Goal: Communication & Community: Answer question/provide support

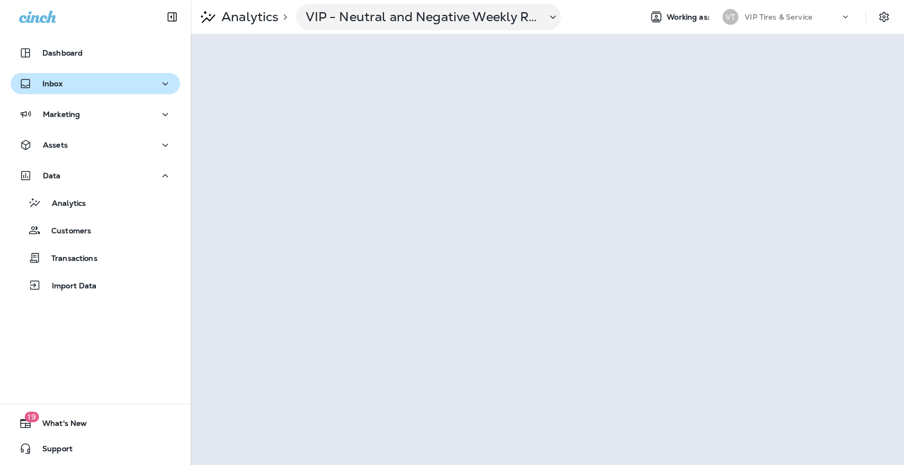
click at [87, 84] on div "Inbox" at bounding box center [95, 83] width 152 height 13
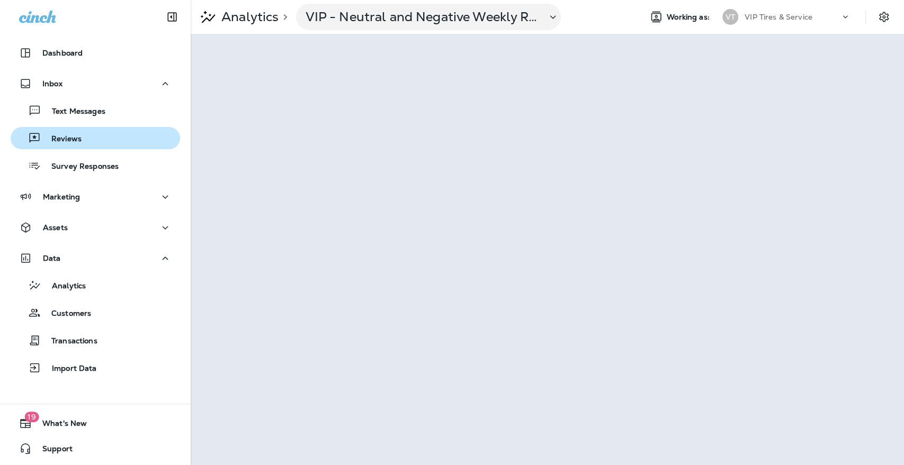
click at [102, 132] on div "Reviews" at bounding box center [95, 138] width 161 height 16
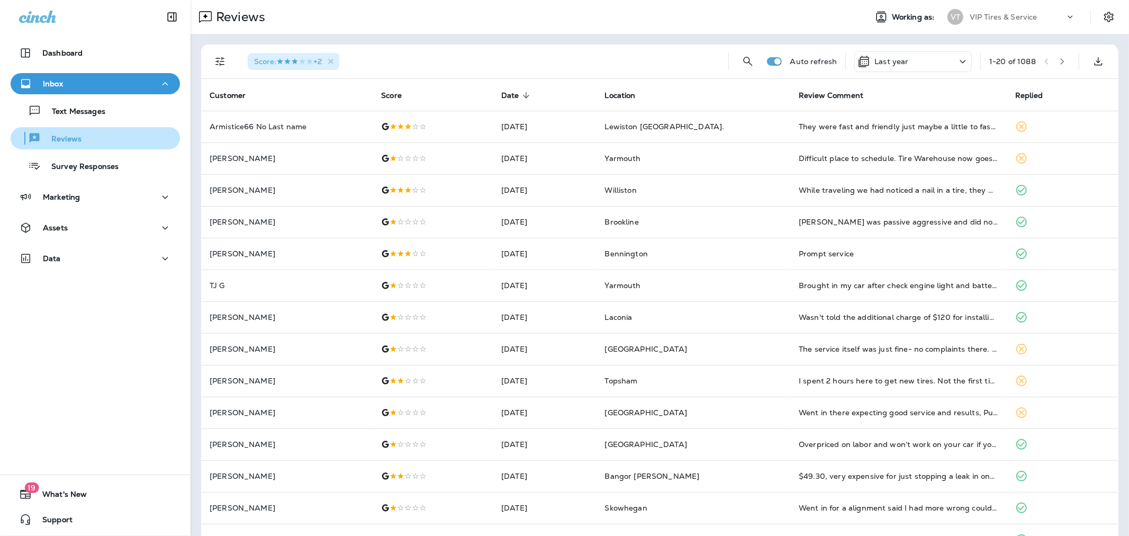
click at [96, 138] on div "Reviews" at bounding box center [95, 138] width 161 height 16
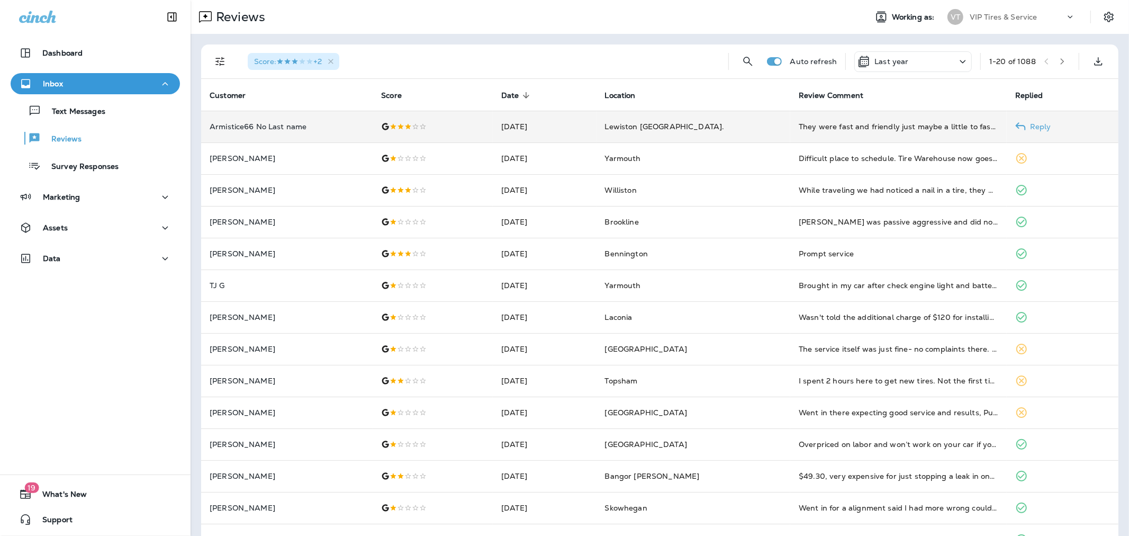
click at [271, 129] on p "Armistice66 No Last name" at bounding box center [287, 126] width 155 height 8
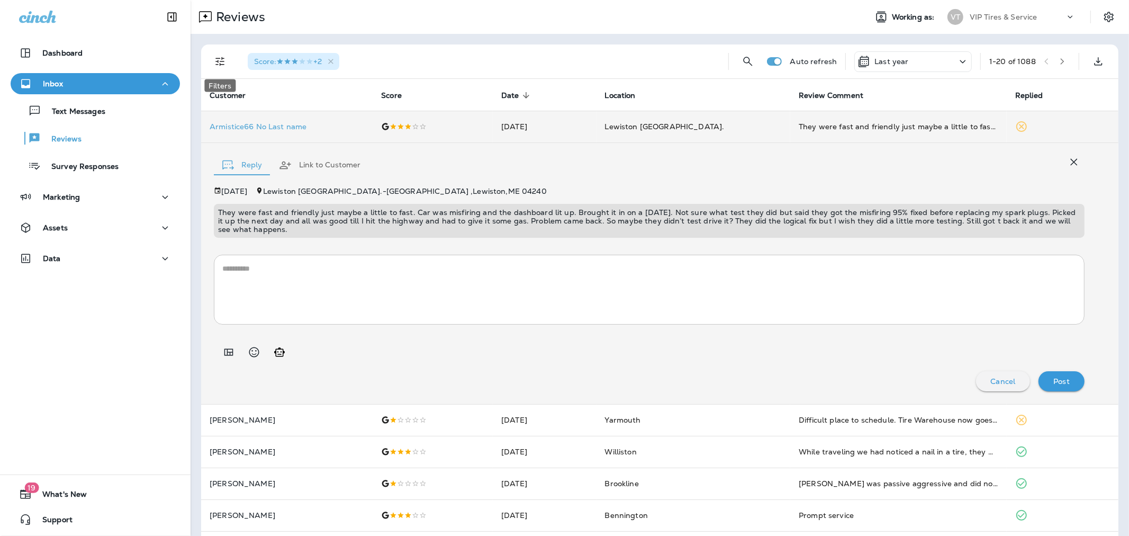
click at [225, 62] on icon "Filters" at bounding box center [220, 61] width 13 height 13
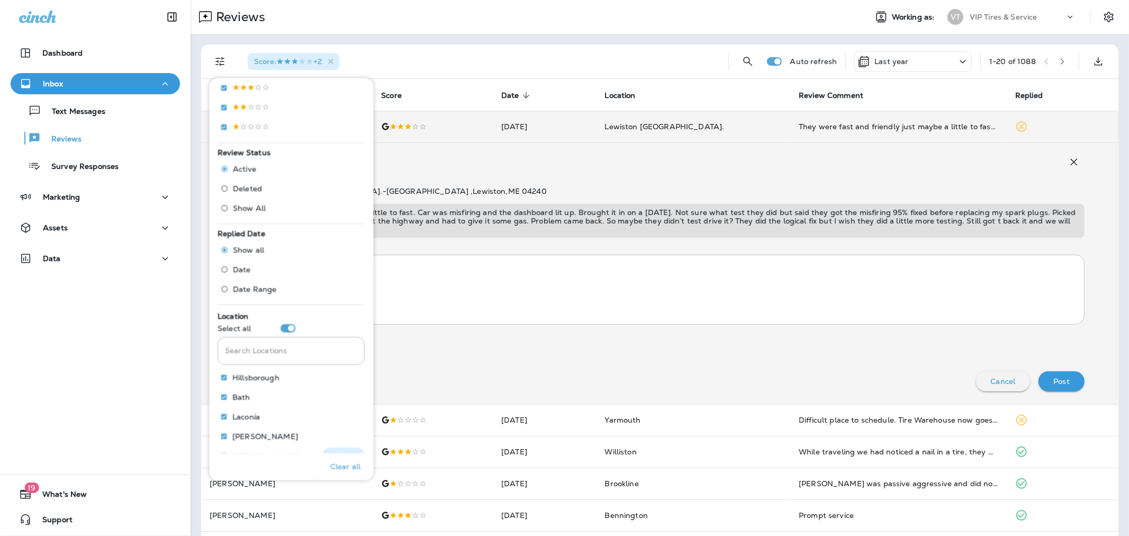
scroll to position [294, 0]
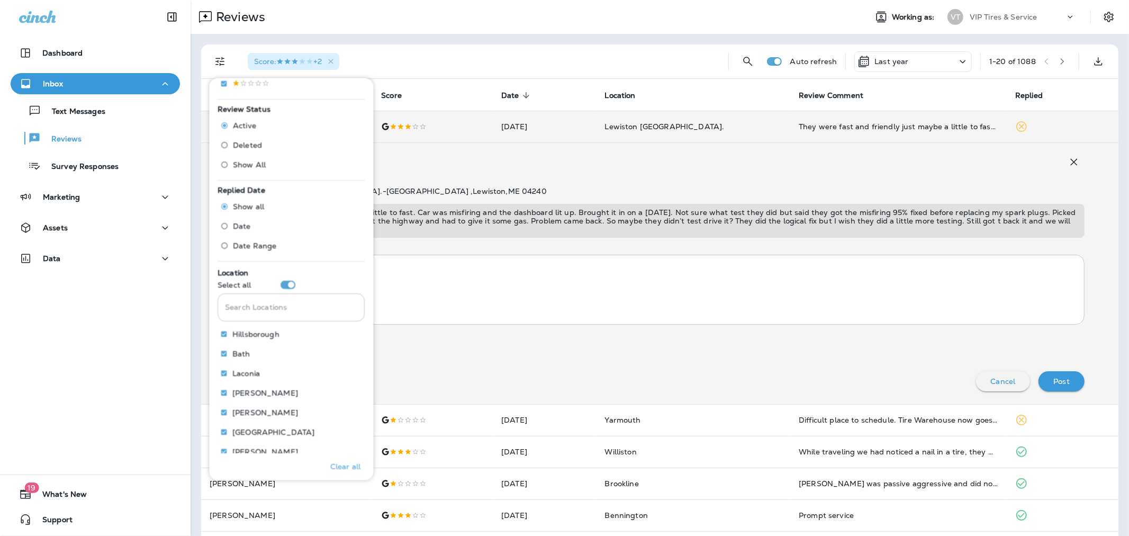
click at [262, 307] on input "Search Locations" at bounding box center [291, 307] width 147 height 28
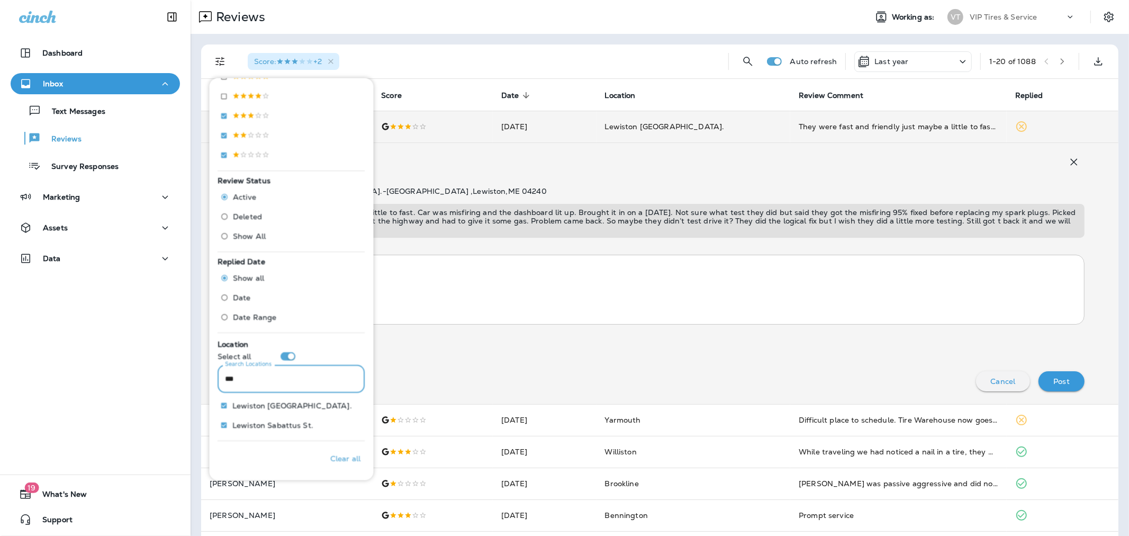
scroll to position [222, 0]
type input "****"
click at [288, 421] on p "Lewiston Sabattus St." at bounding box center [273, 425] width 81 height 8
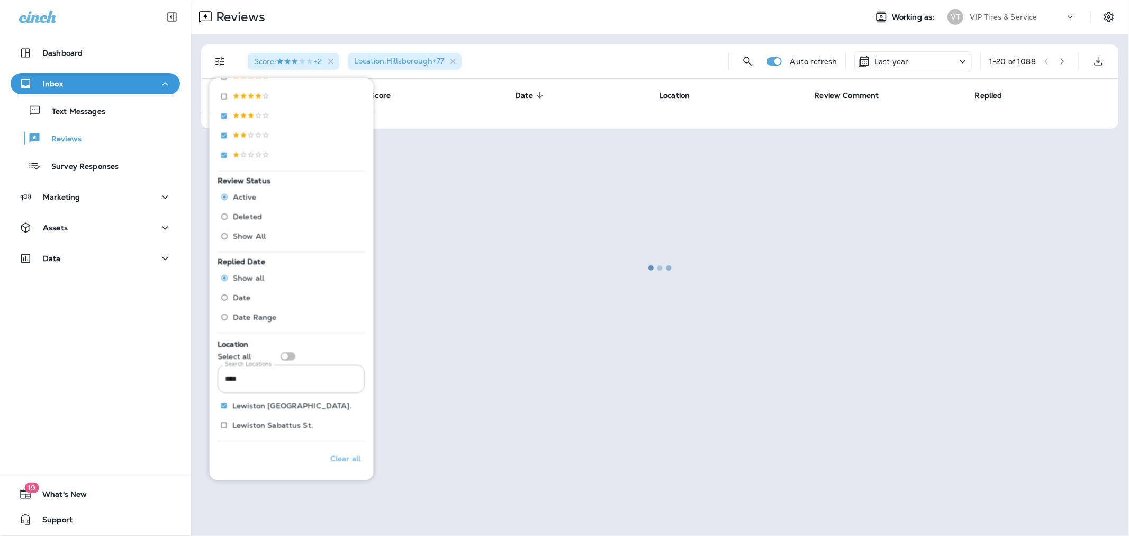
click at [472, 177] on div at bounding box center [660, 268] width 937 height 534
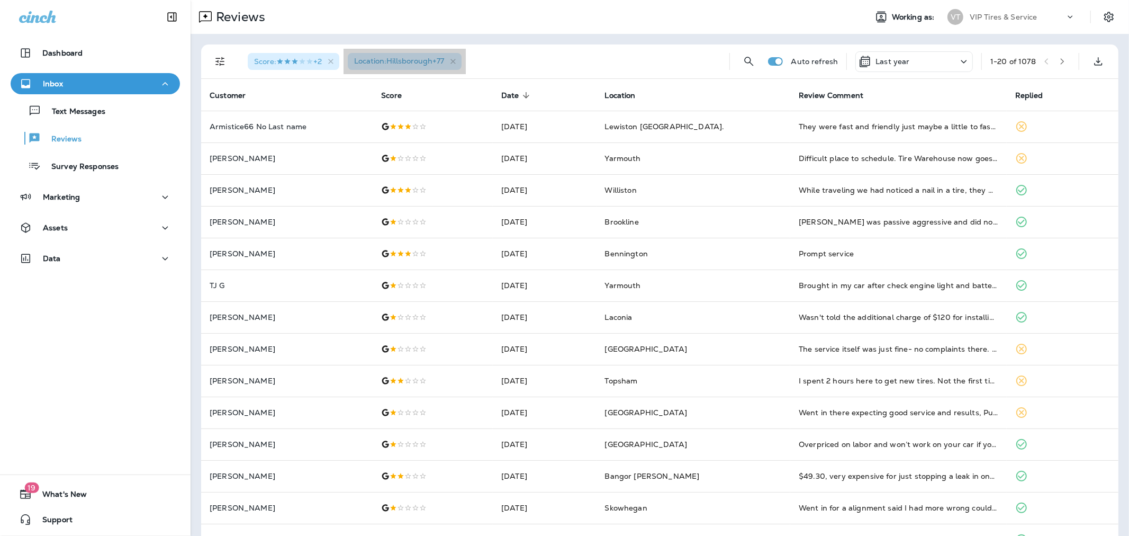
click at [430, 57] on span "Location : Hillsborough +77" at bounding box center [399, 61] width 90 height 10
click at [456, 61] on icon "button" at bounding box center [453, 61] width 5 height 5
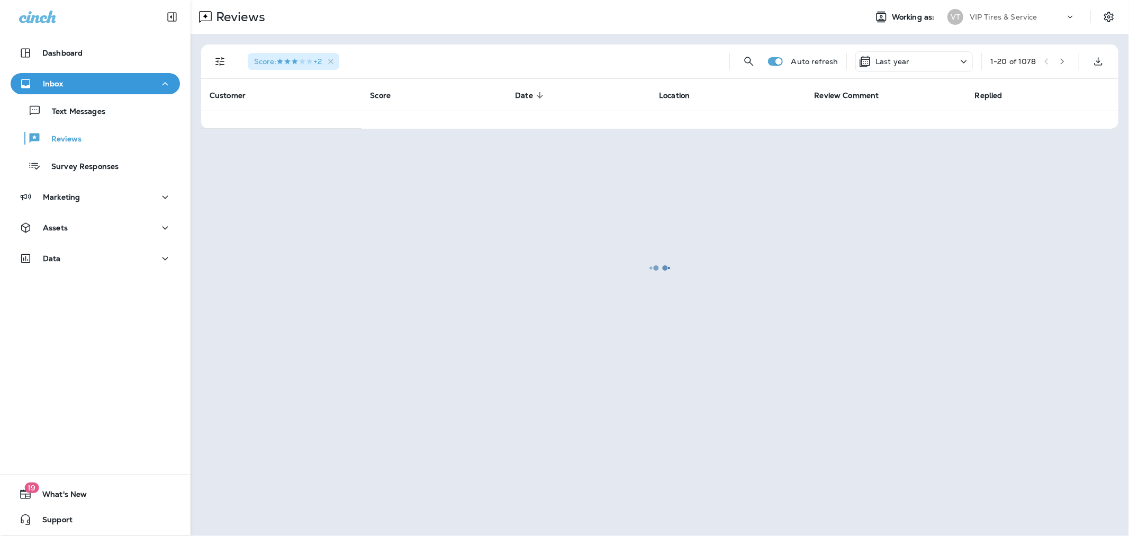
click at [219, 61] on div at bounding box center [660, 268] width 937 height 534
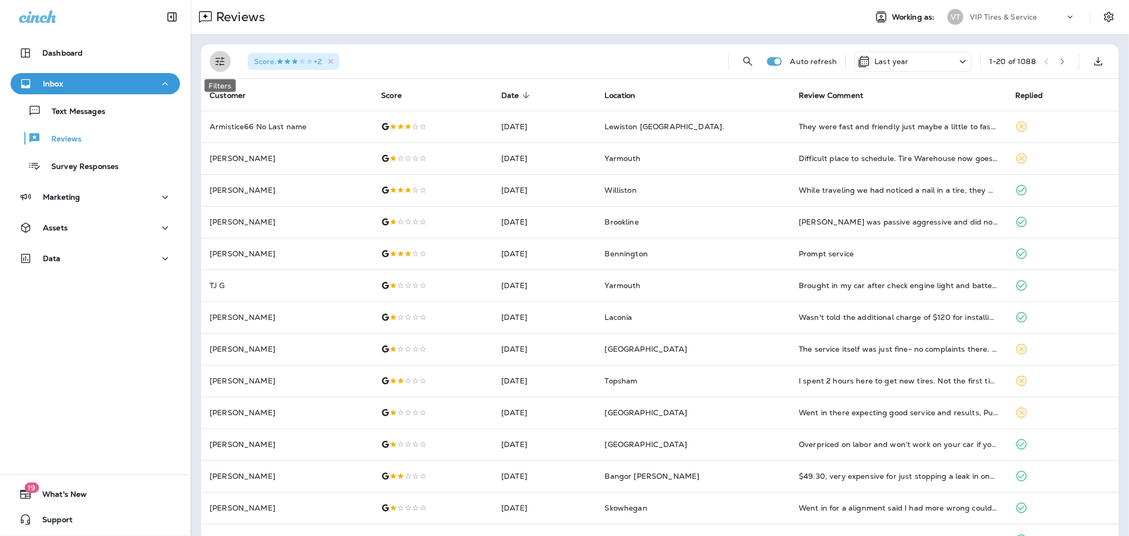
click at [216, 56] on icon "Filters" at bounding box center [220, 61] width 13 height 13
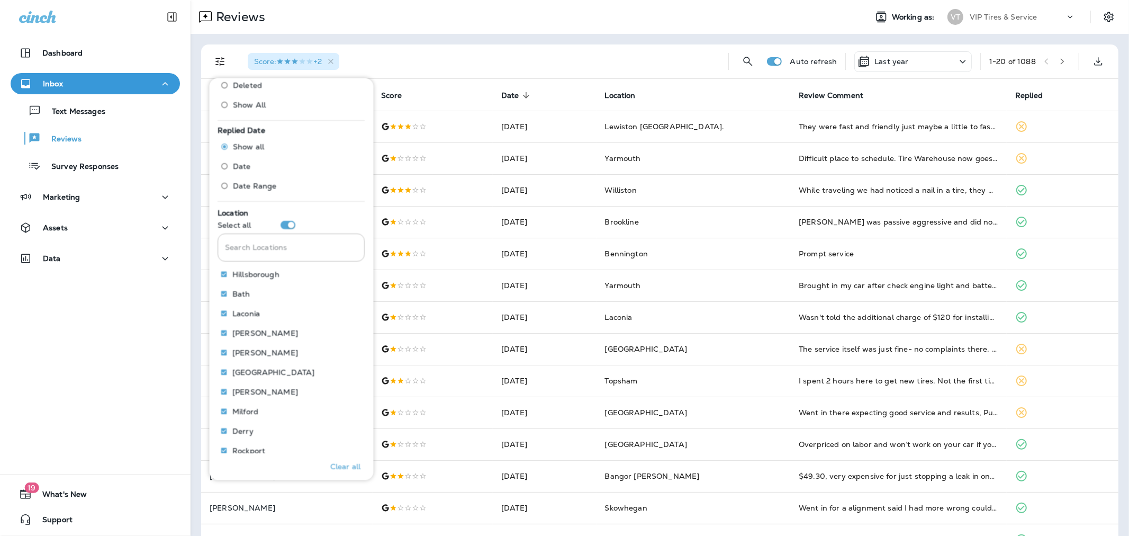
scroll to position [394, 0]
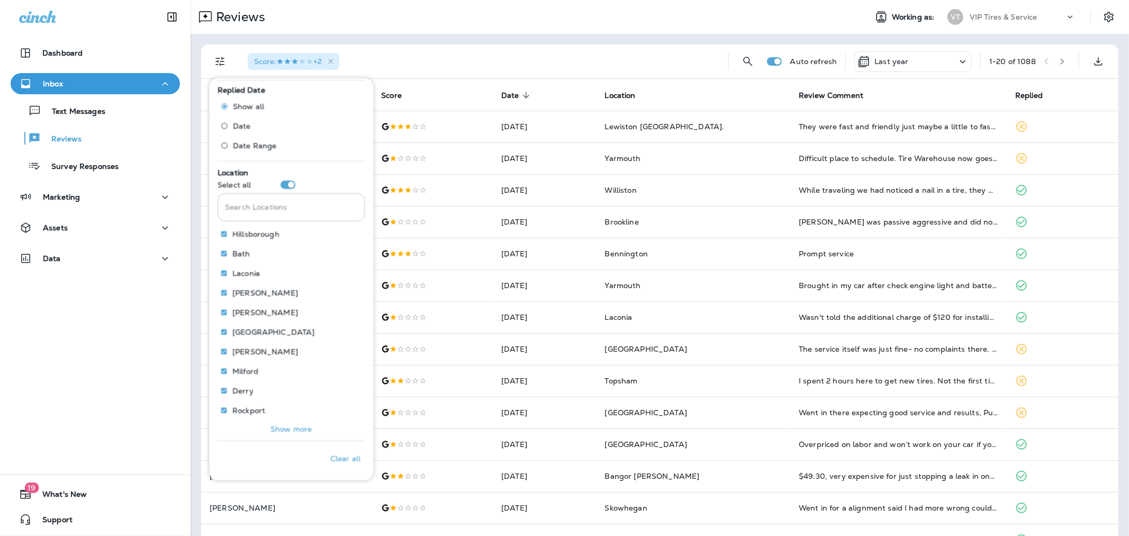
click at [324, 205] on input "Search Locations" at bounding box center [291, 207] width 147 height 28
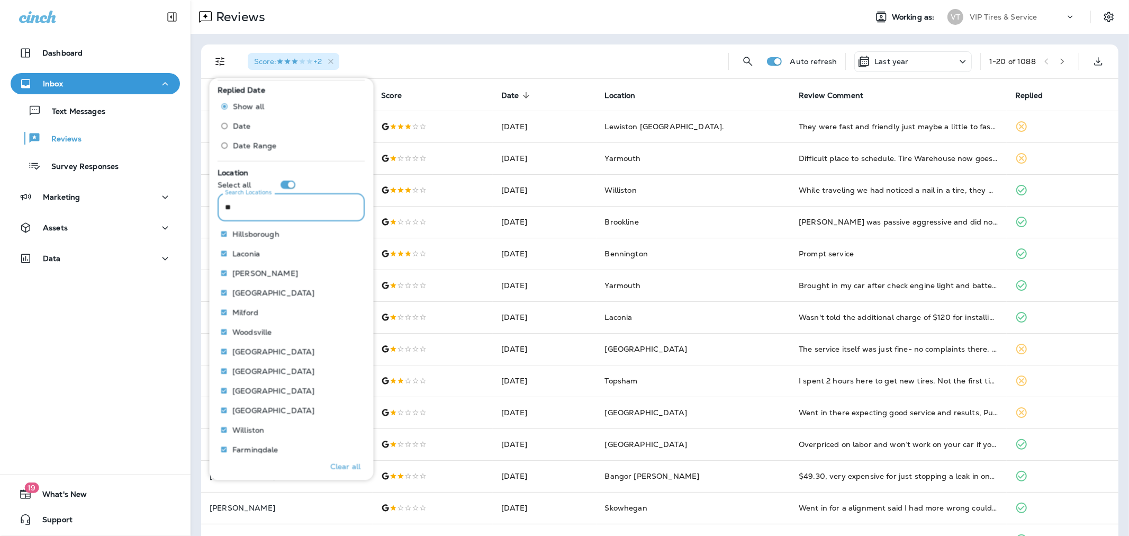
scroll to position [222, 0]
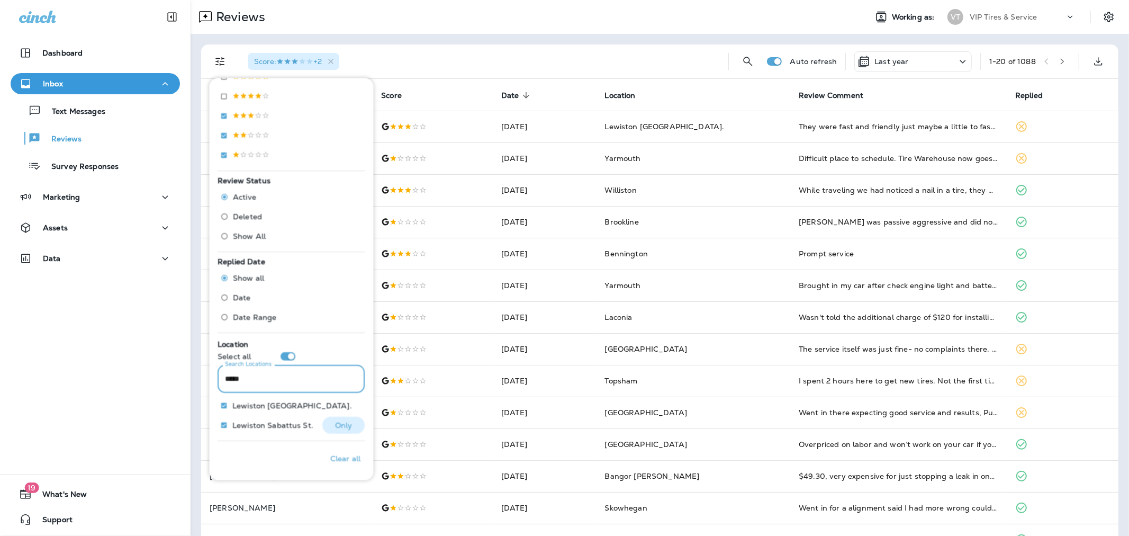
type input "*****"
click at [346, 419] on button "Only" at bounding box center [344, 425] width 42 height 17
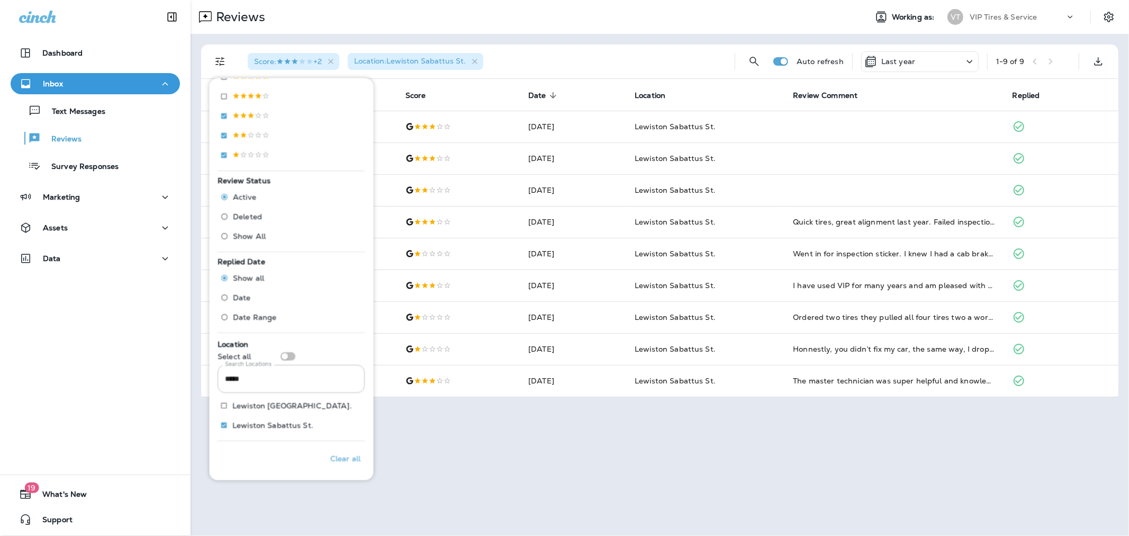
click at [477, 485] on div "Reviews Working as: VT VIP Tires & Service Score : +2 Location : Lewiston Sabat…" at bounding box center [660, 268] width 939 height 536
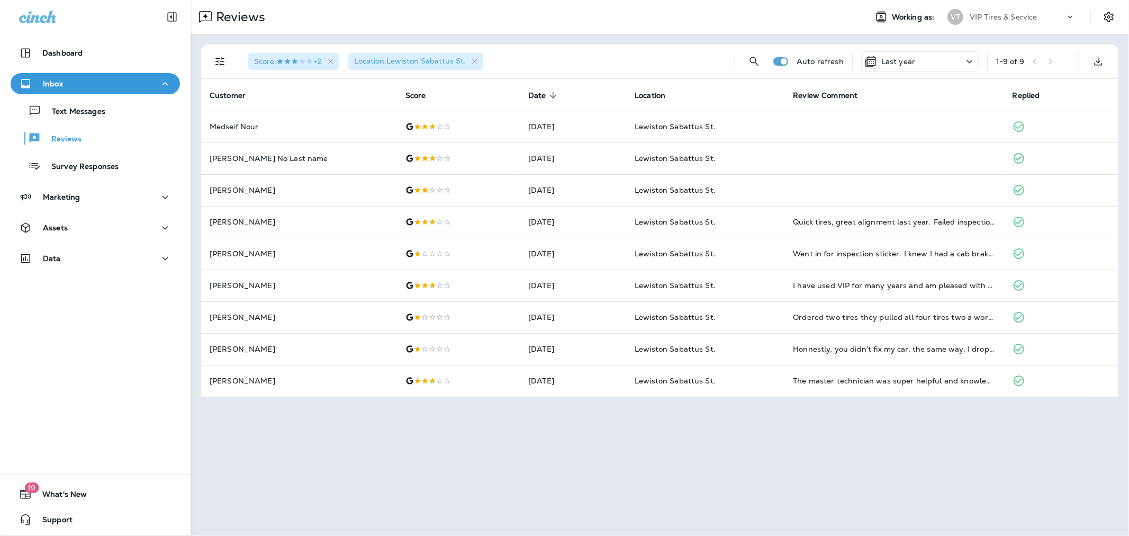
click at [920, 65] on div "Last year" at bounding box center [921, 61] width 118 height 21
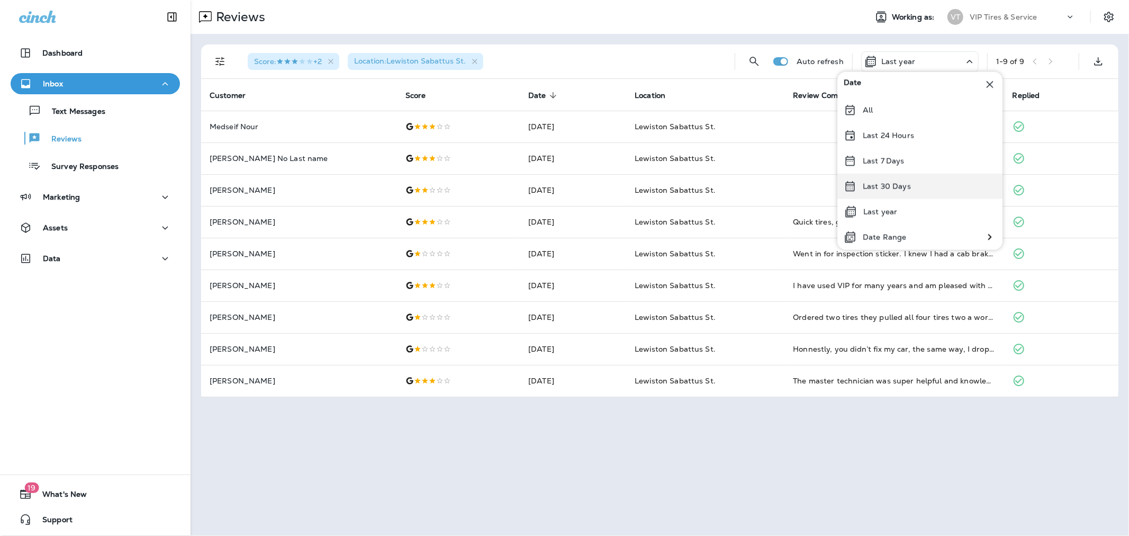
click at [905, 193] on div "Last 30 Days" at bounding box center [920, 186] width 165 height 25
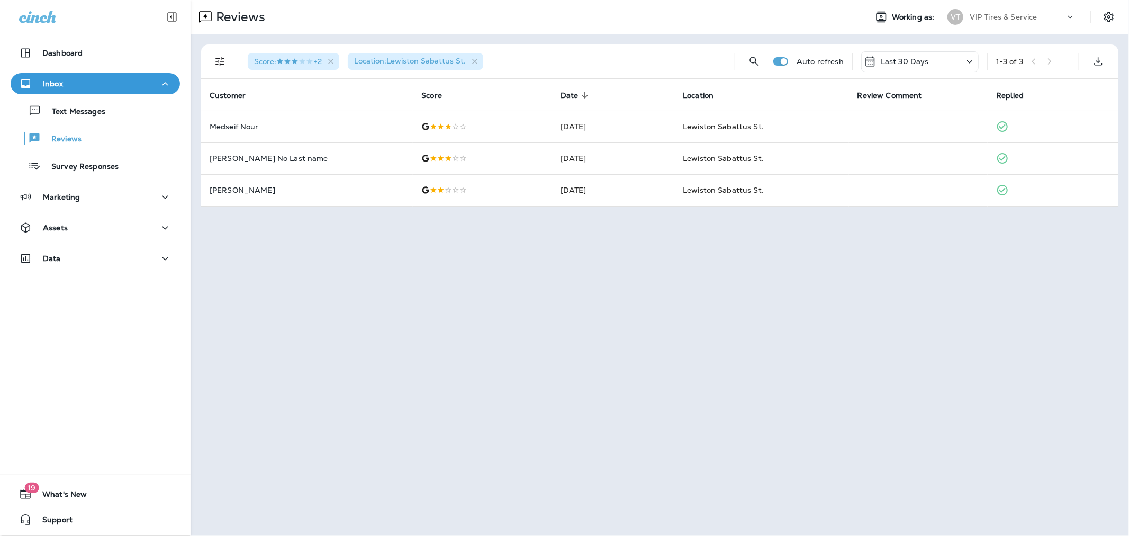
click at [224, 59] on icon "Filters" at bounding box center [220, 61] width 13 height 13
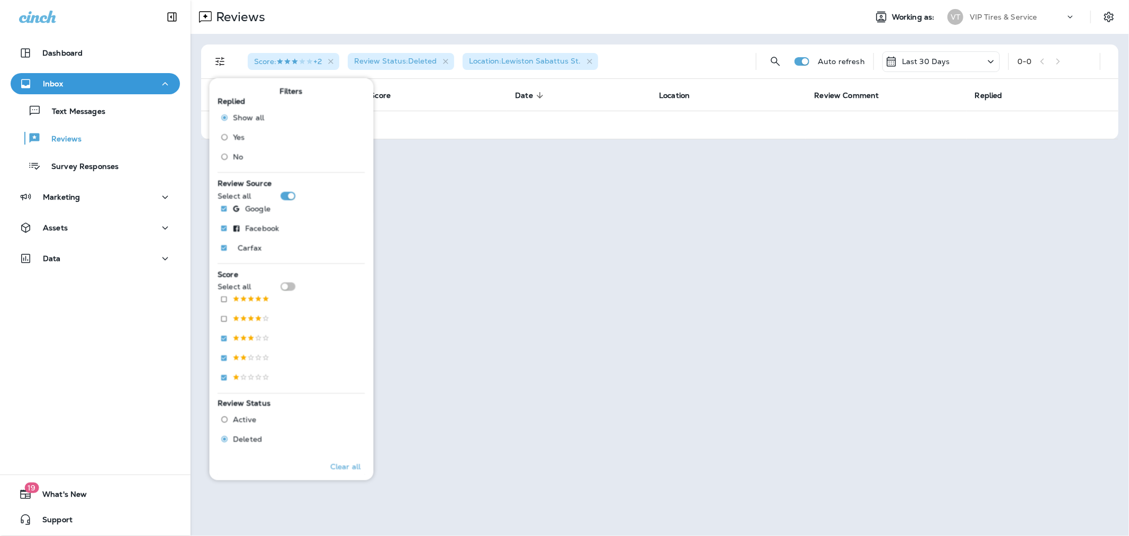
click at [488, 352] on div "Reviews Working as: VT VIP Tires & Service Score : +2 Review Status : Deleted L…" at bounding box center [660, 268] width 939 height 536
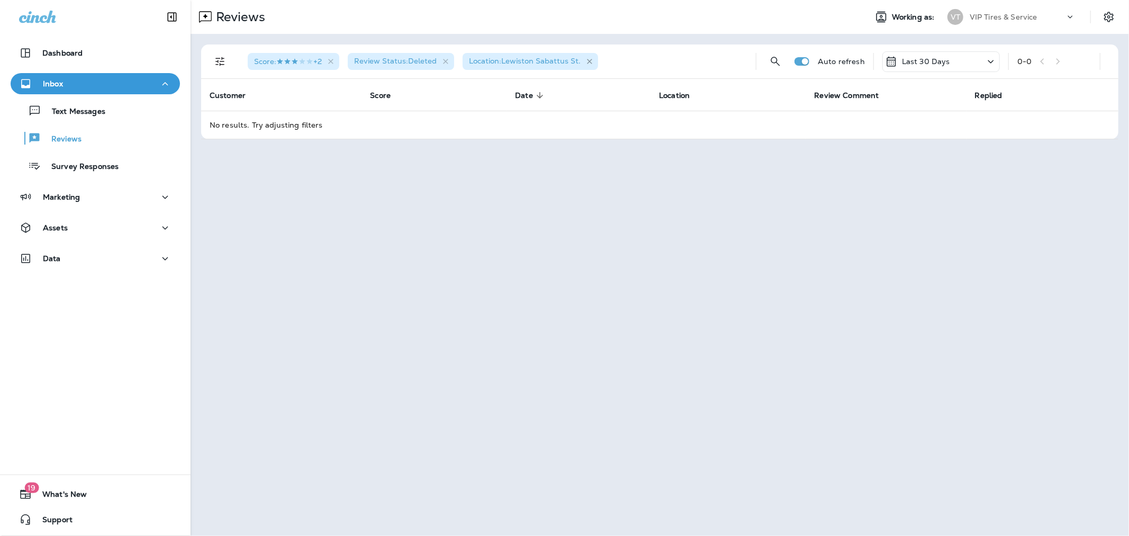
click at [589, 64] on icon "button" at bounding box center [590, 61] width 9 height 9
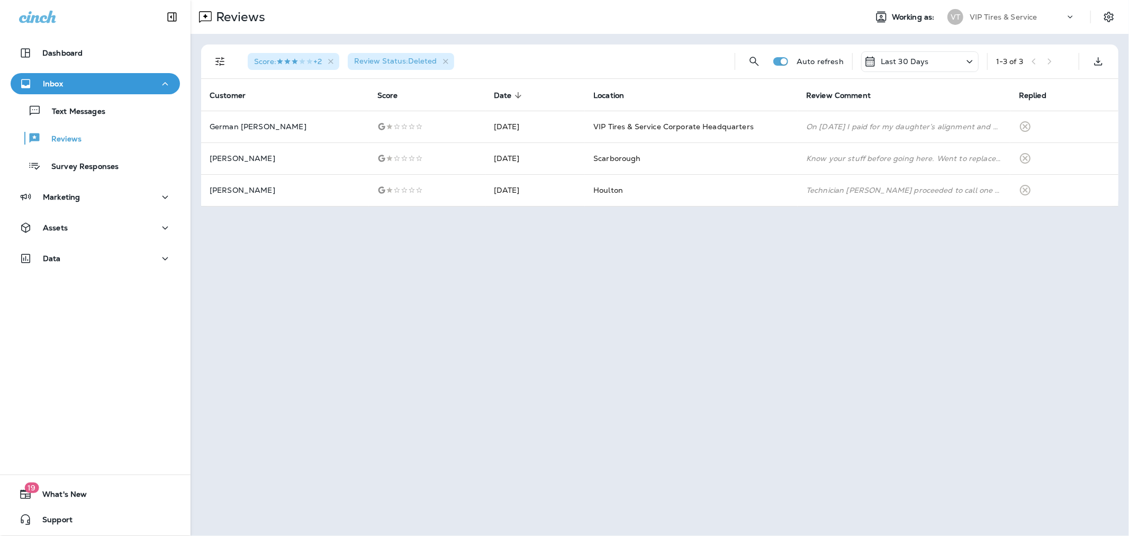
click at [227, 58] on button "Filters" at bounding box center [220, 61] width 21 height 21
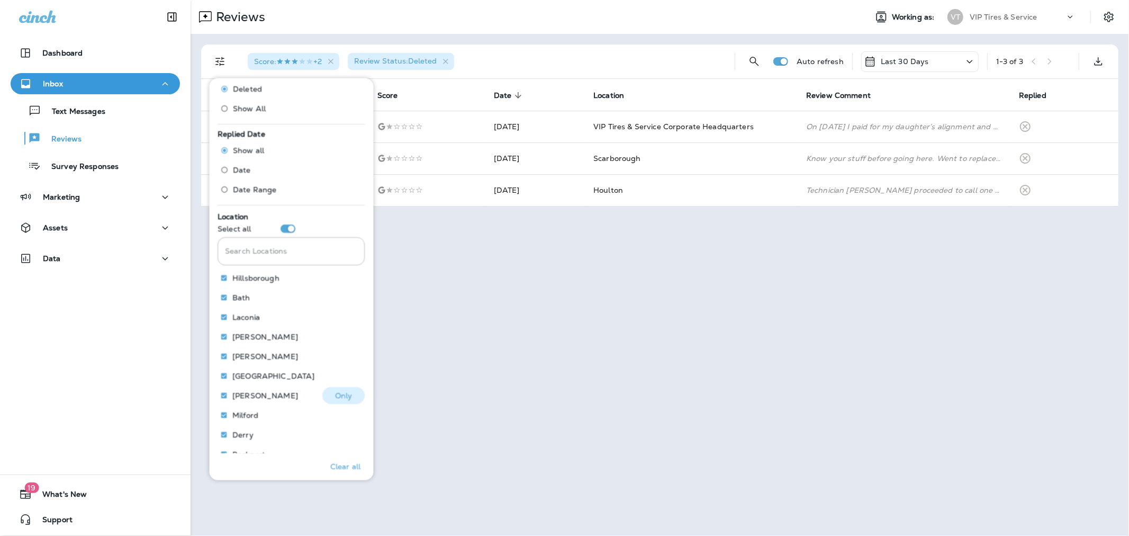
scroll to position [353, 0]
click at [256, 246] on input "Search Locations" at bounding box center [291, 249] width 147 height 28
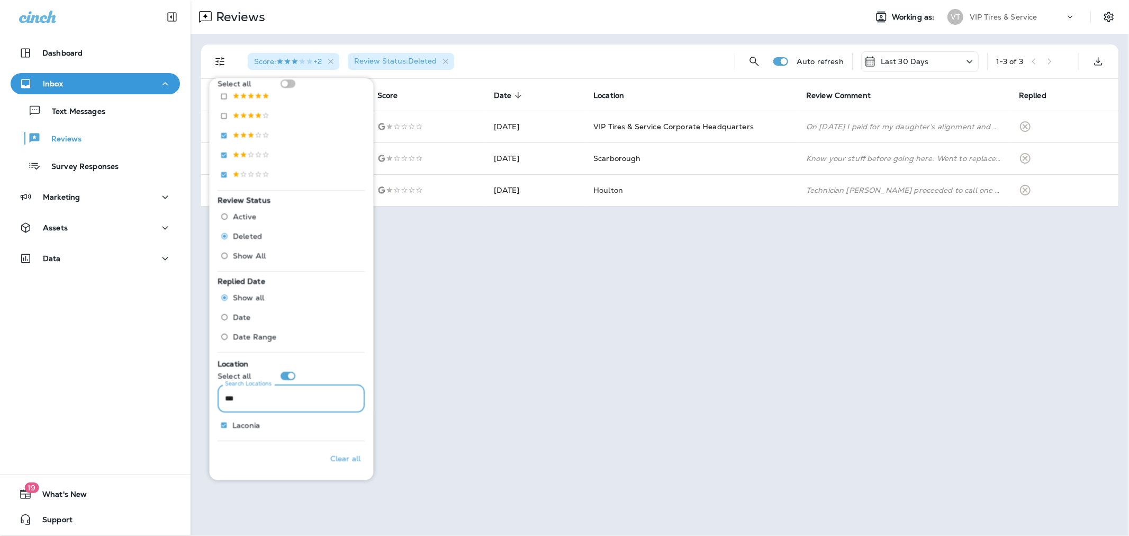
scroll to position [203, 0]
type input "*****"
click at [304, 454] on div "Clear all" at bounding box center [291, 458] width 147 height 26
click at [335, 426] on p "Only" at bounding box center [343, 425] width 17 height 8
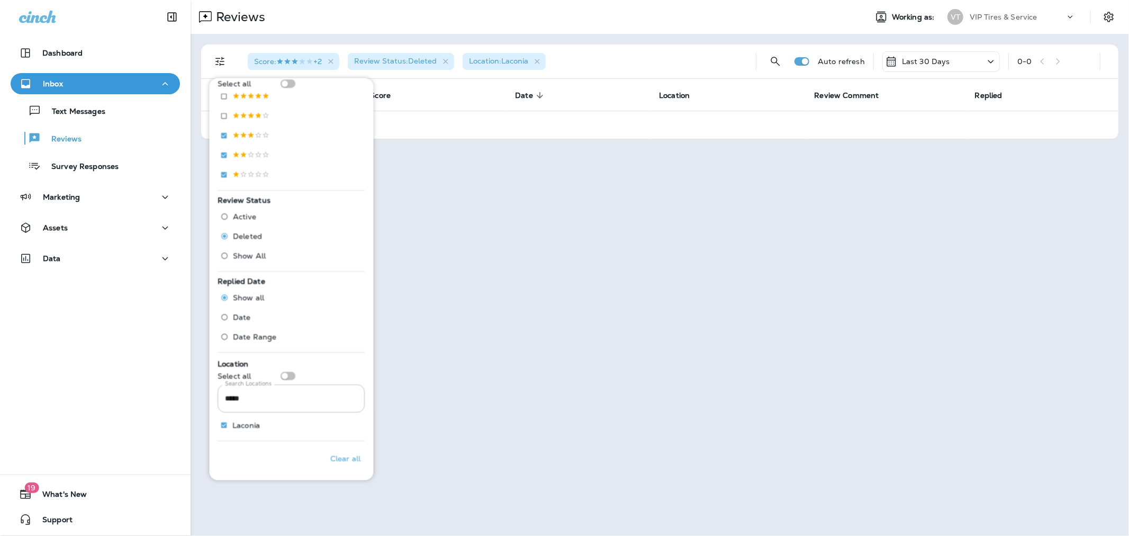
click at [503, 435] on div "Reviews Working as: VT VIP Tires & Service Score : +2 Review Status : Deleted L…" at bounding box center [660, 268] width 939 height 536
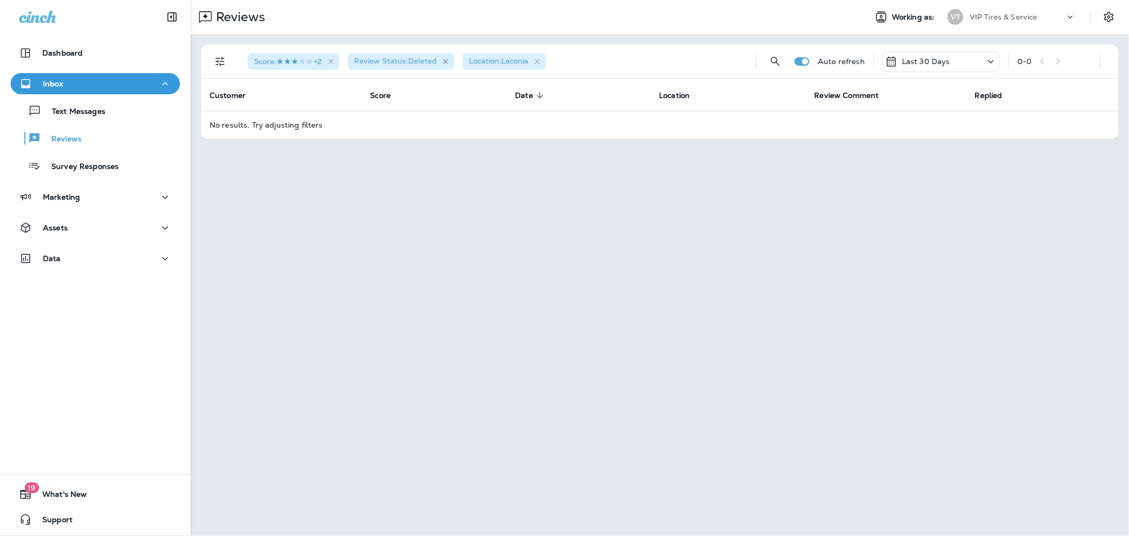
click at [446, 60] on icon "button" at bounding box center [446, 61] width 9 height 9
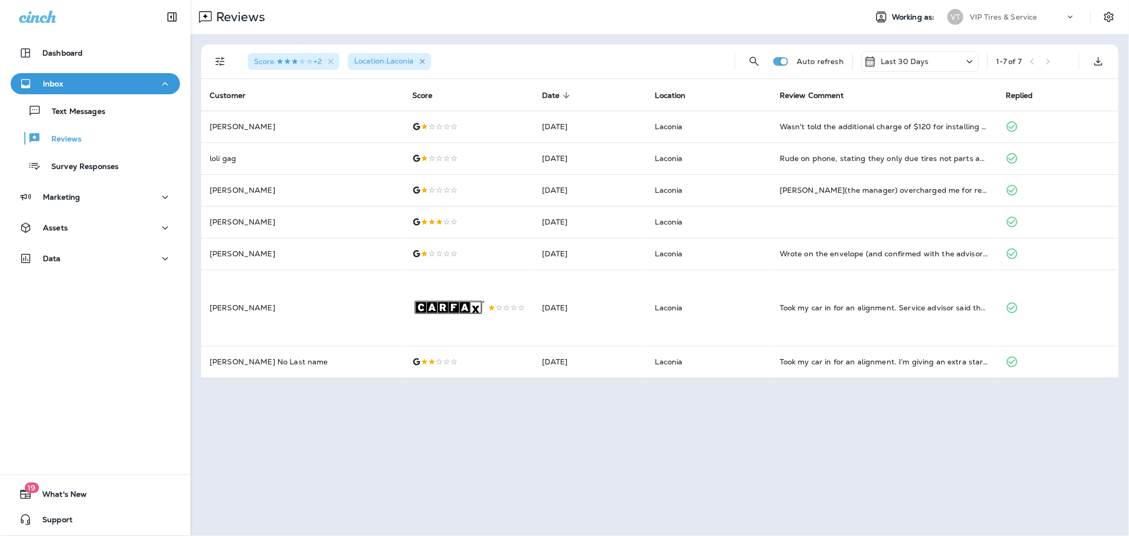
click at [426, 59] on icon "button" at bounding box center [422, 61] width 9 height 9
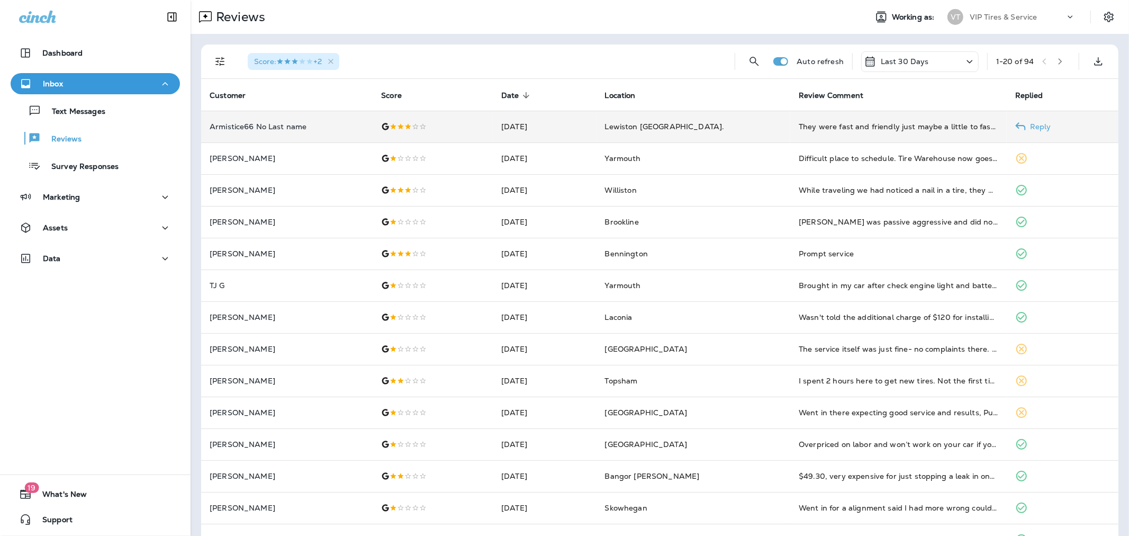
click at [343, 125] on p "Armistice66 No Last name" at bounding box center [287, 126] width 155 height 8
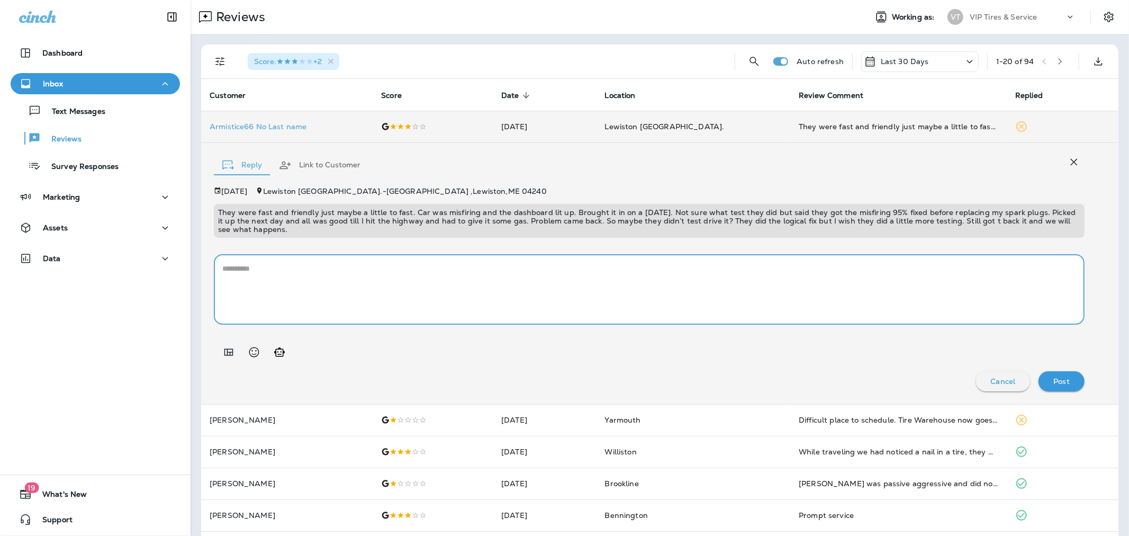
click at [295, 283] on textarea at bounding box center [649, 289] width 854 height 53
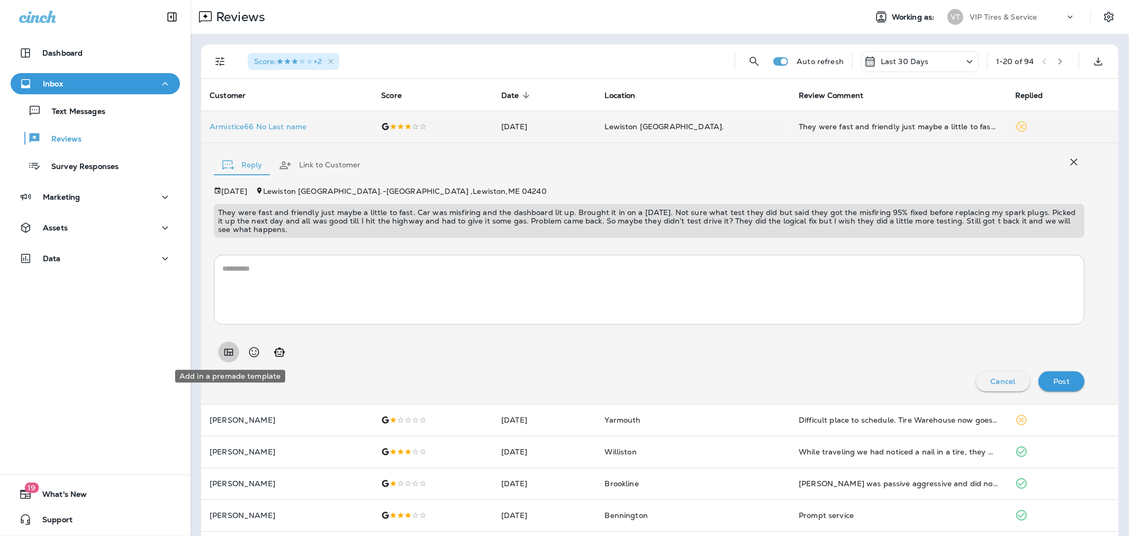
click at [232, 353] on icon "Add in a premade template" at bounding box center [229, 351] width 9 height 7
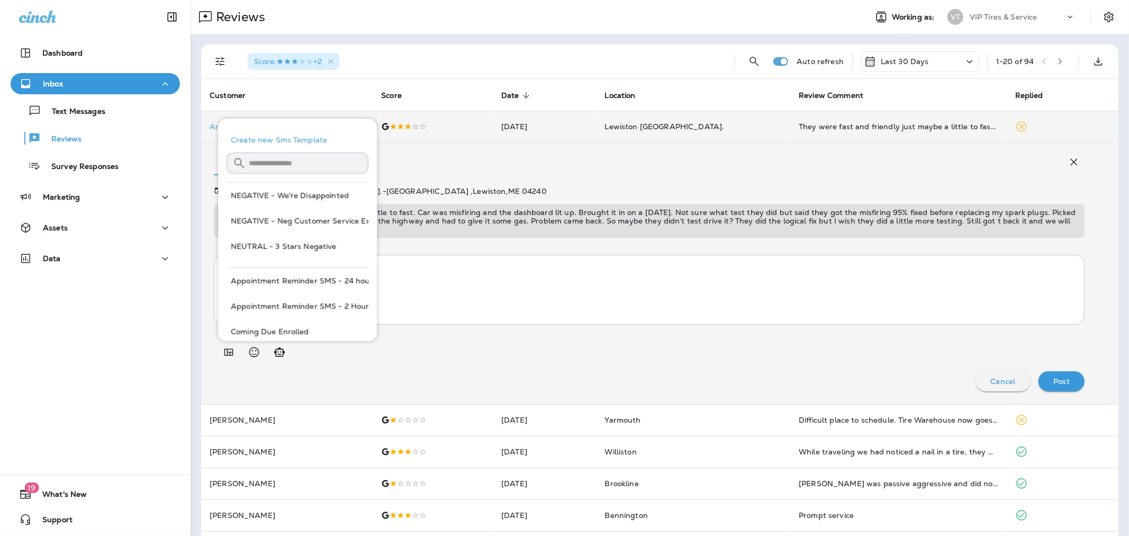
scroll to position [59, 0]
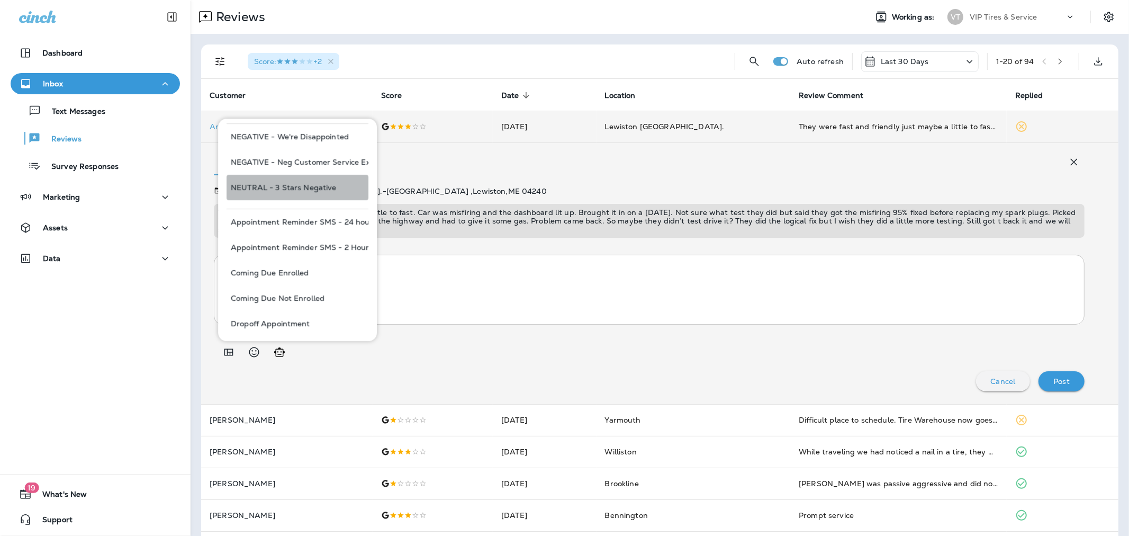
click at [318, 189] on button "NEUTRAL - 3 Stars Negative" at bounding box center [298, 187] width 142 height 25
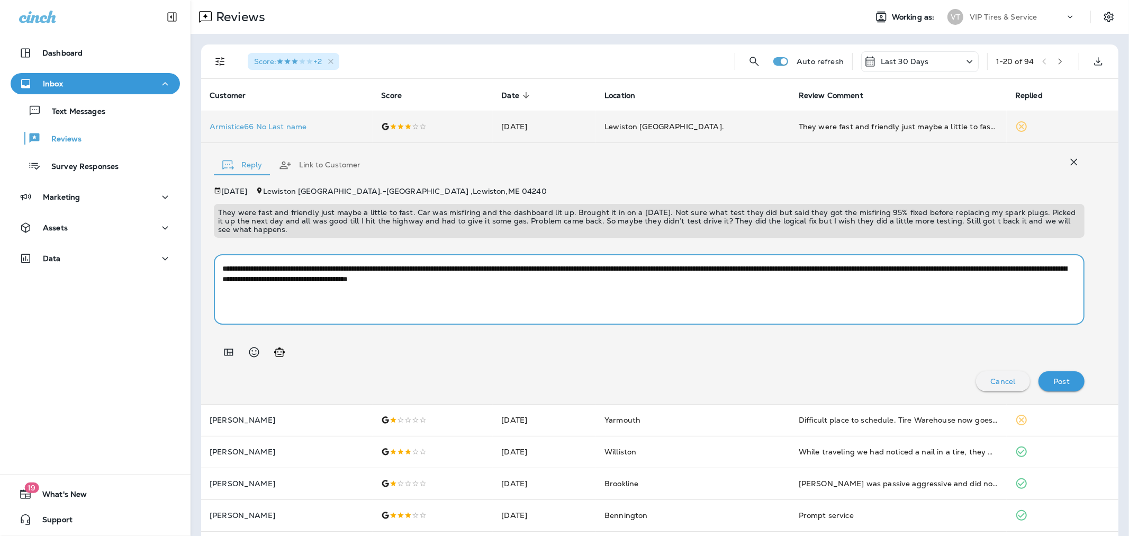
drag, startPoint x: 341, startPoint y: 280, endPoint x: 330, endPoint y: 280, distance: 10.6
click at [331, 280] on textarea "**********" at bounding box center [645, 289] width 846 height 53
drag, startPoint x: 289, startPoint y: 278, endPoint x: 261, endPoint y: 278, distance: 28.6
click at [261, 278] on textarea "**********" at bounding box center [645, 289] width 846 height 53
click at [366, 273] on textarea "**********" at bounding box center [645, 289] width 846 height 53
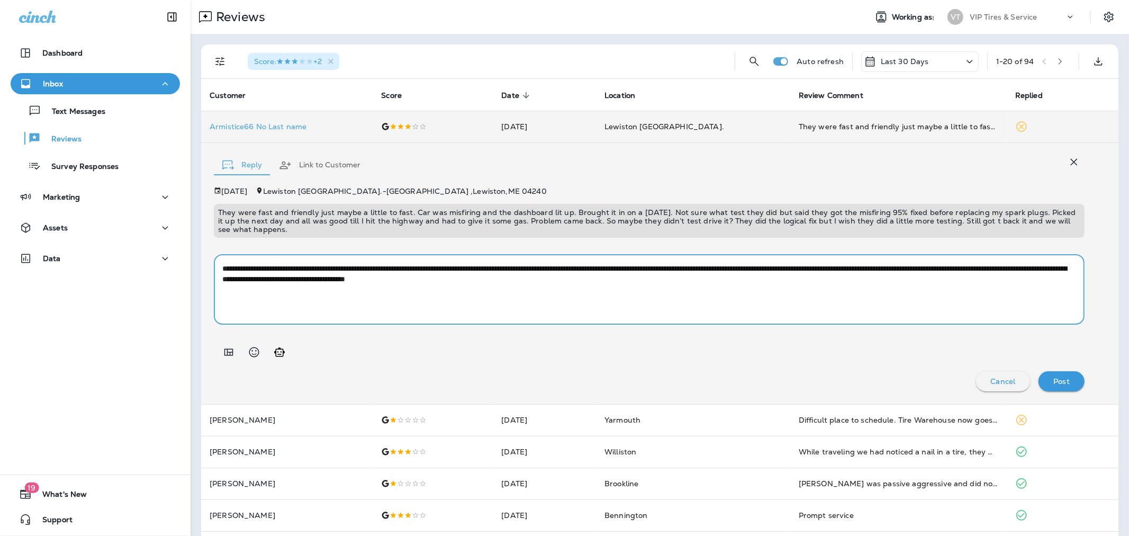
type textarea "**********"
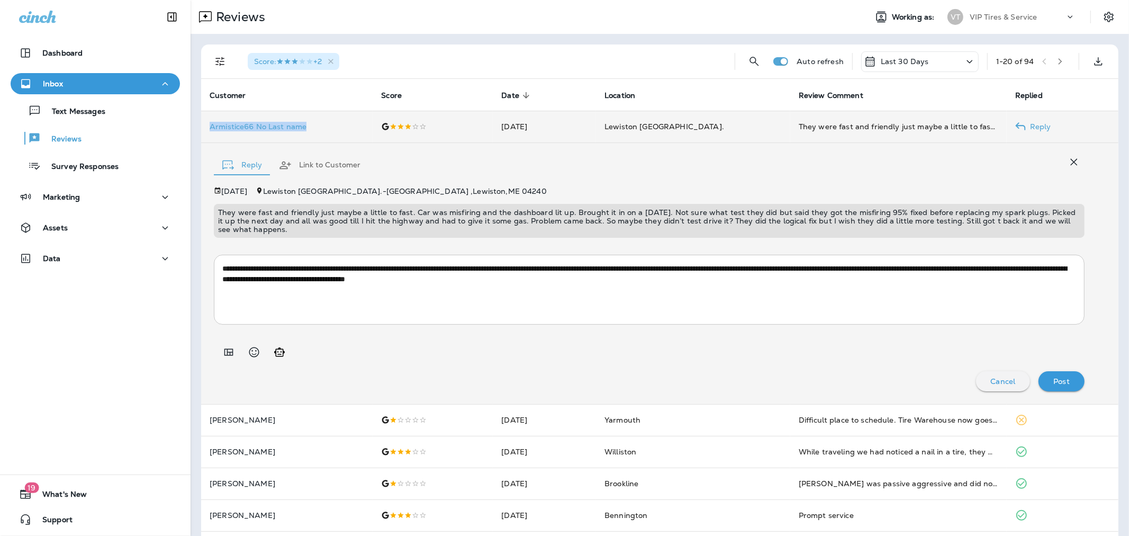
drag, startPoint x: 331, startPoint y: 125, endPoint x: 210, endPoint y: 131, distance: 120.9
click at [210, 131] on td "Armistice66 No Last name" at bounding box center [287, 127] width 172 height 32
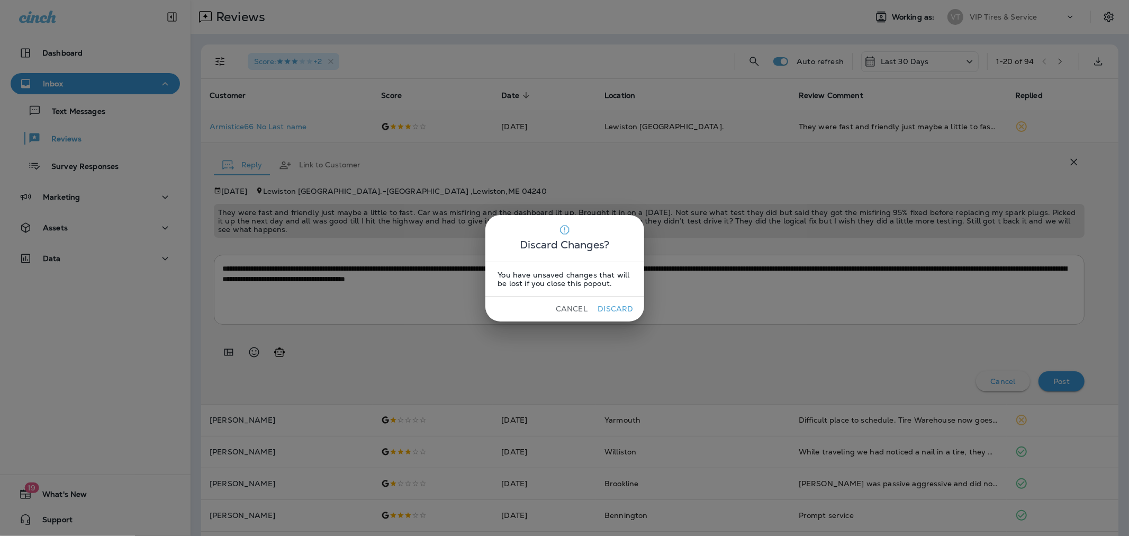
click at [563, 306] on button "Cancel" at bounding box center [572, 309] width 40 height 16
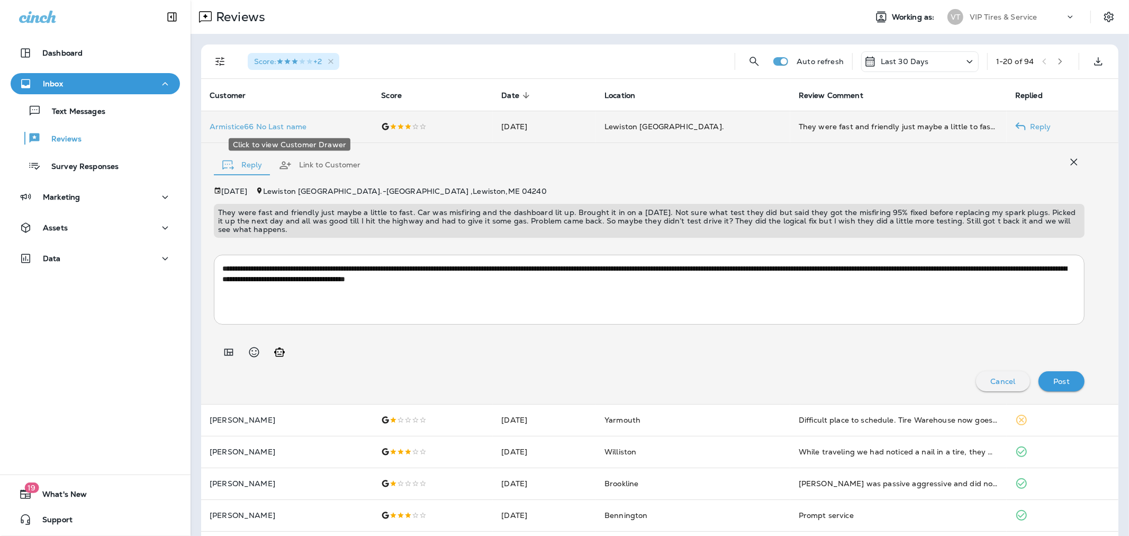
click at [266, 127] on p "Armistice66 No Last name" at bounding box center [287, 126] width 155 height 8
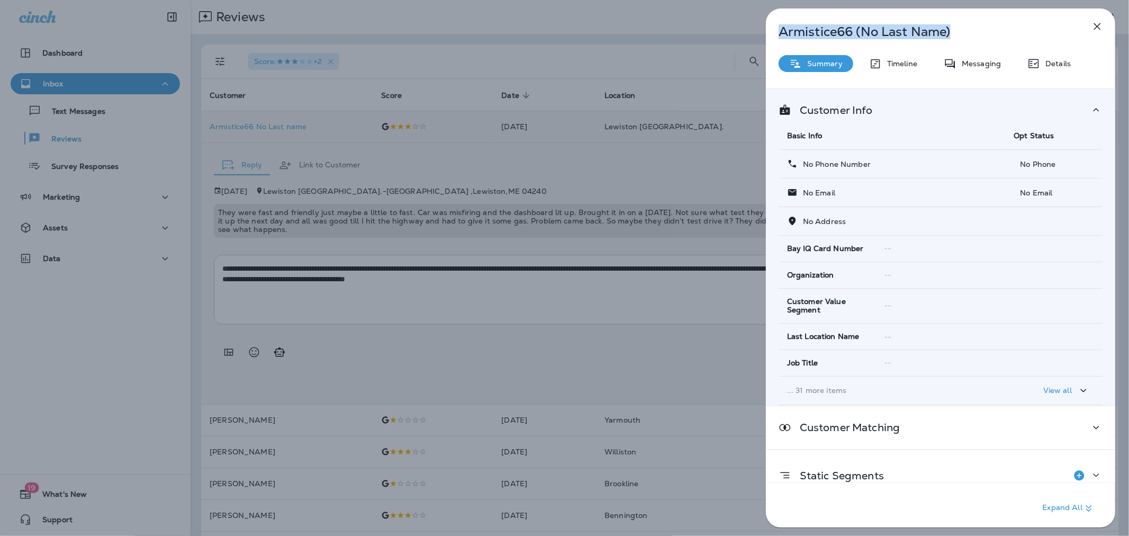
drag, startPoint x: 957, startPoint y: 24, endPoint x: 780, endPoint y: 33, distance: 177.6
click at [780, 33] on p "Armistice66 (No Last Name)" at bounding box center [923, 31] width 289 height 15
copy p "Armistice66 (No Last Name)"
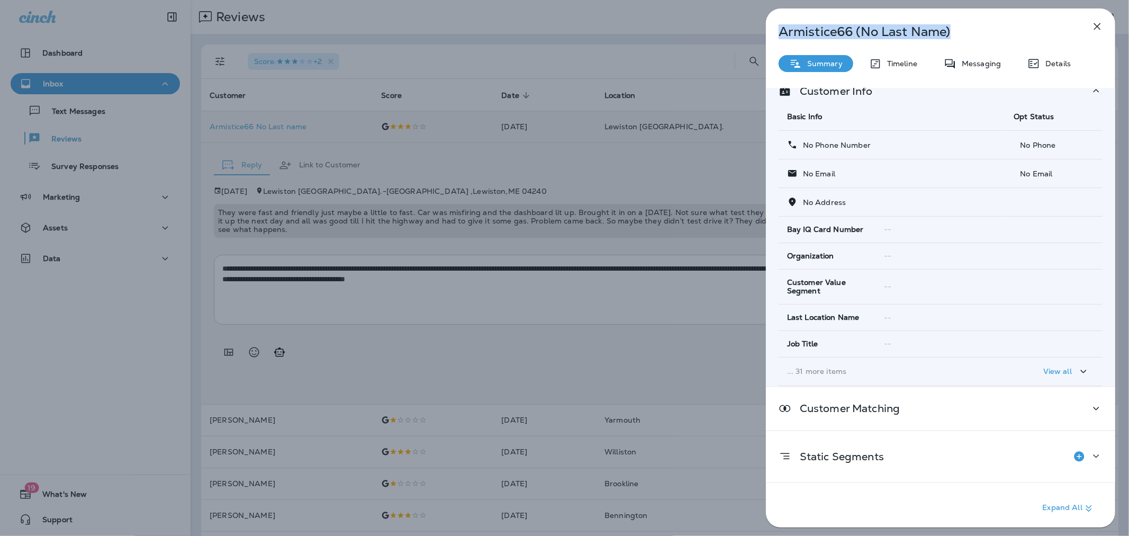
click at [644, 227] on div "Armistice66 (No Last Name) Summary Timeline Messaging Details Customer Info Bas…" at bounding box center [564, 268] width 1129 height 536
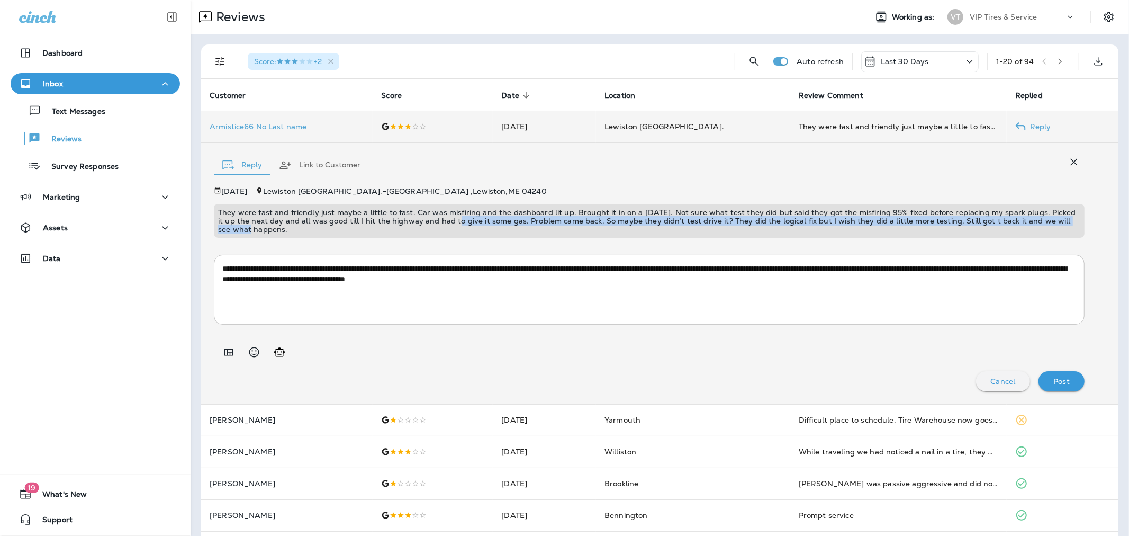
drag, startPoint x: 1064, startPoint y: 223, endPoint x: 310, endPoint y: 224, distance: 754.0
click at [433, 218] on p "They were fast and friendly just maybe a little to fast. Car was misfiring and …" at bounding box center [649, 220] width 863 height 25
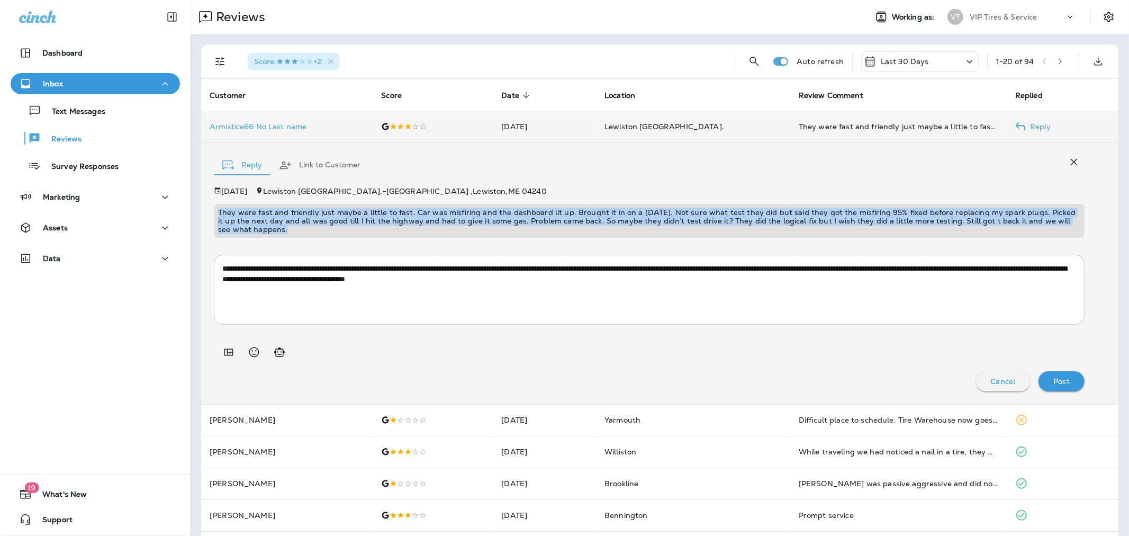
drag, startPoint x: 261, startPoint y: 228, endPoint x: 217, endPoint y: 213, distance: 45.7
click at [217, 213] on div "They were fast and friendly just maybe a little to fast. Car was misfiring and …" at bounding box center [649, 221] width 871 height 34
copy p "They were fast and friendly just maybe a little to fast. Car was misfiring and …"
click at [358, 315] on textarea "**********" at bounding box center [645, 289] width 846 height 53
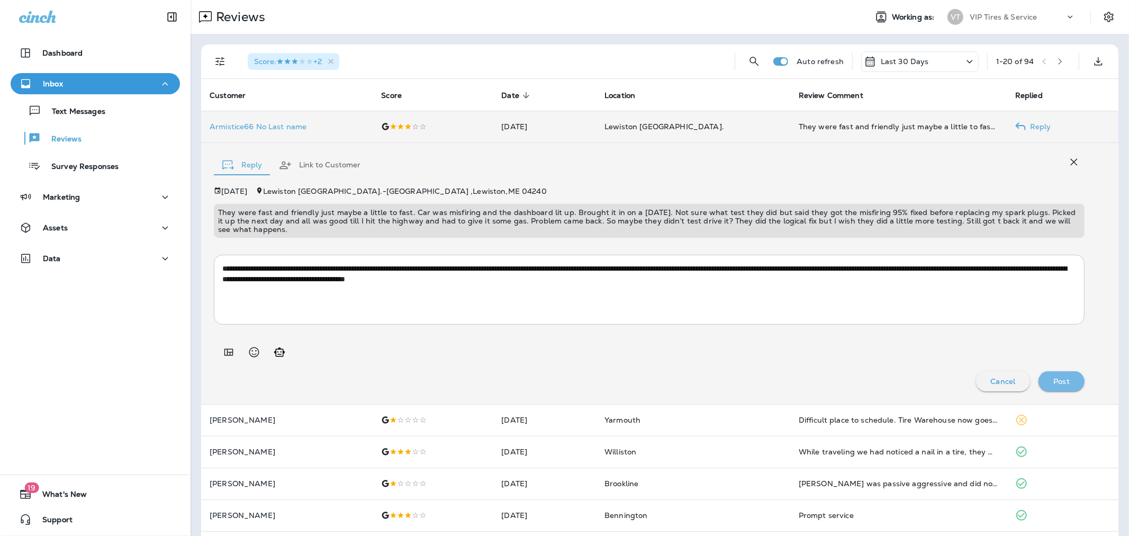
click at [1052, 374] on div "Post" at bounding box center [1061, 381] width 29 height 14
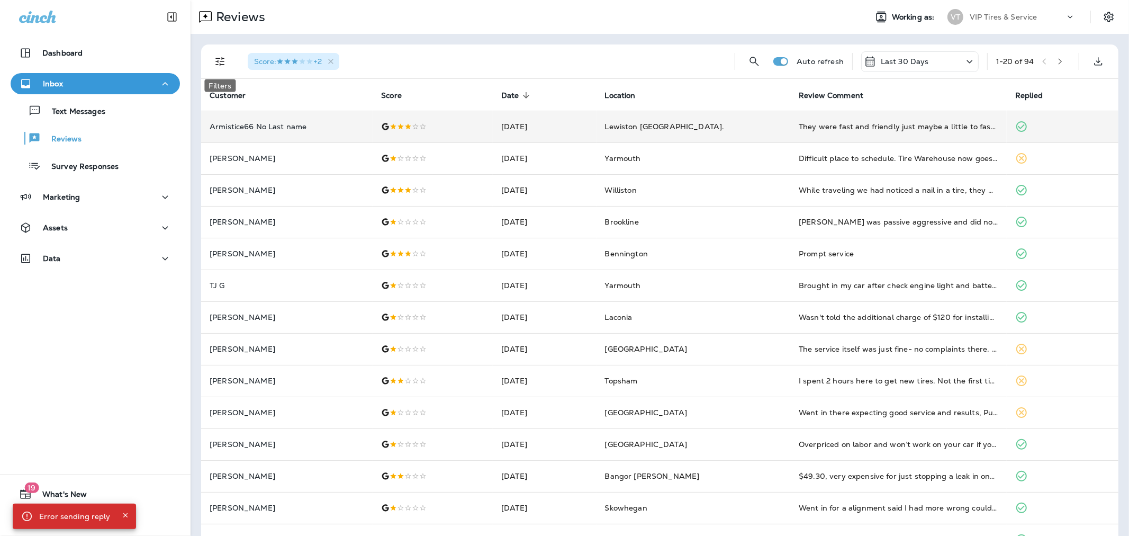
click at [218, 58] on icon "Filters" at bounding box center [220, 61] width 9 height 9
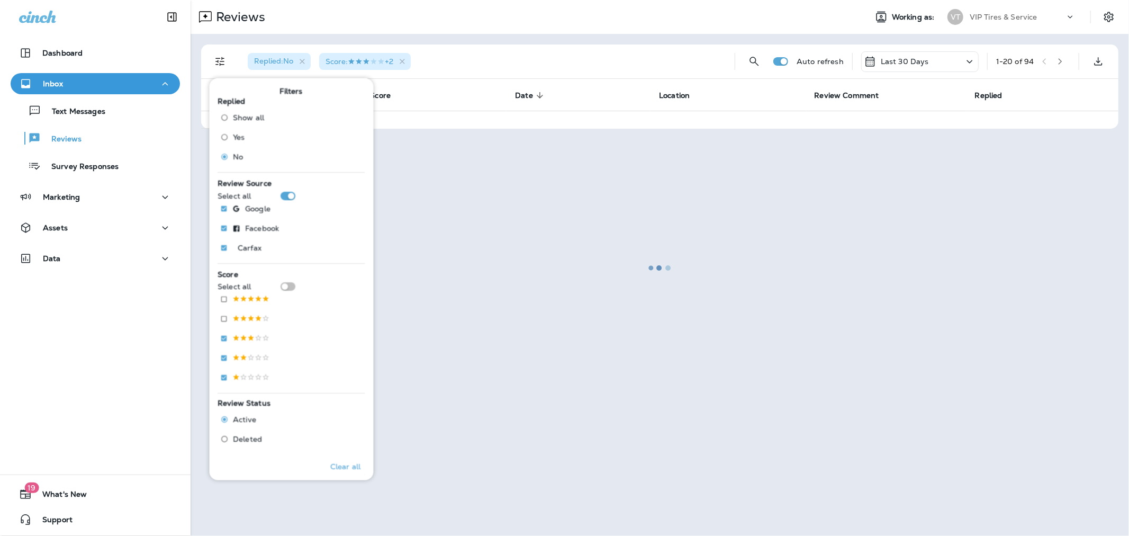
click at [501, 38] on div at bounding box center [660, 268] width 937 height 534
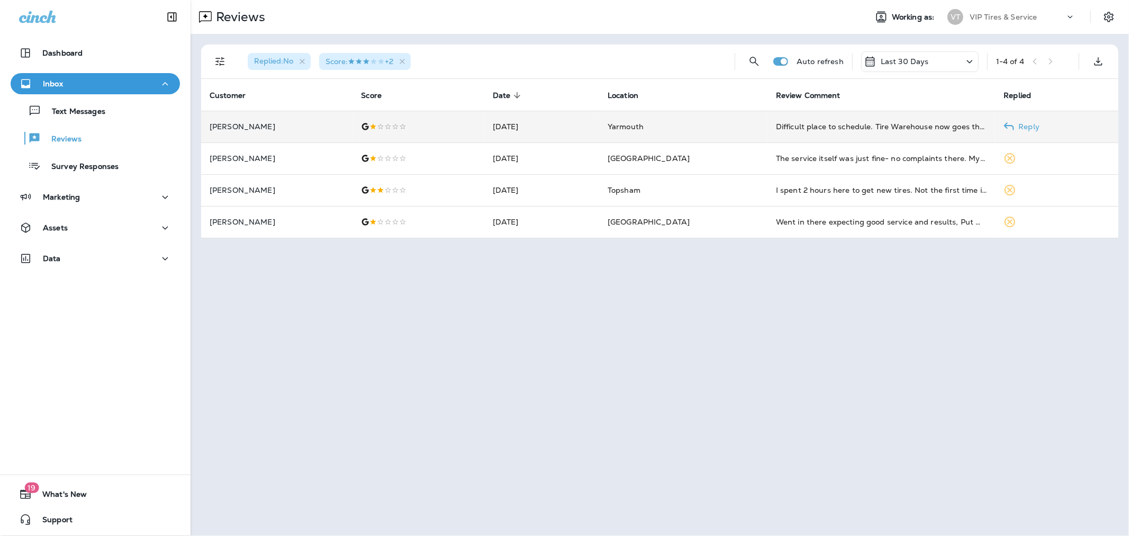
click at [307, 119] on td "[PERSON_NAME]" at bounding box center [276, 127] width 151 height 32
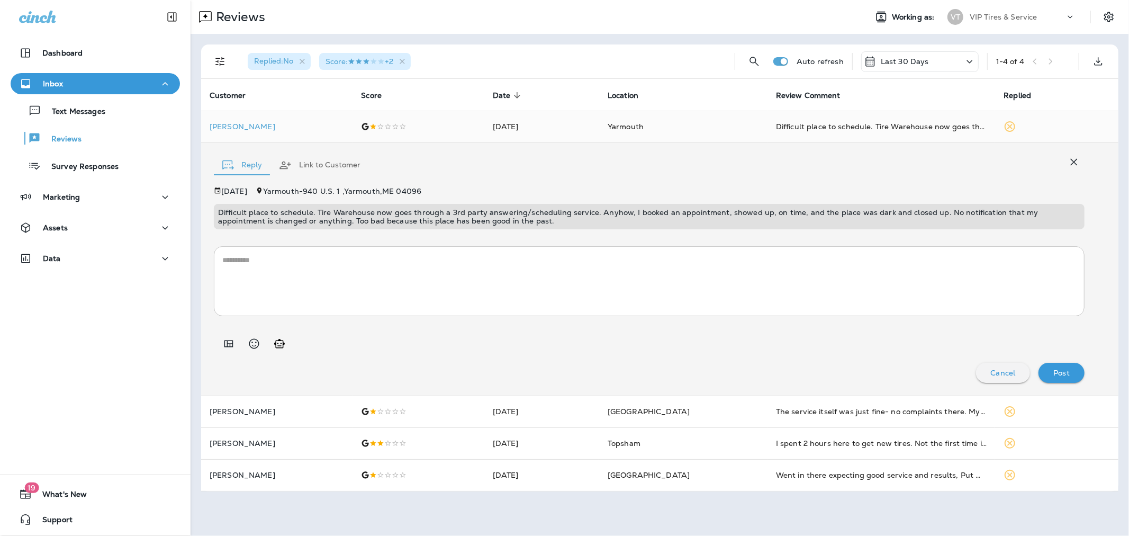
click at [409, 283] on textarea at bounding box center [649, 281] width 854 height 53
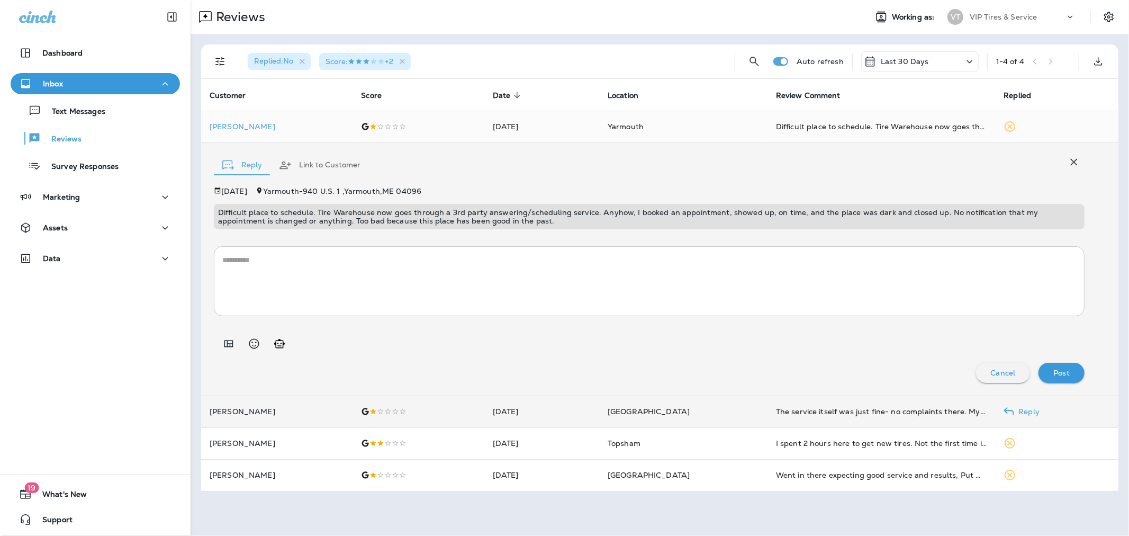
click at [308, 409] on p "[PERSON_NAME]" at bounding box center [277, 411] width 134 height 8
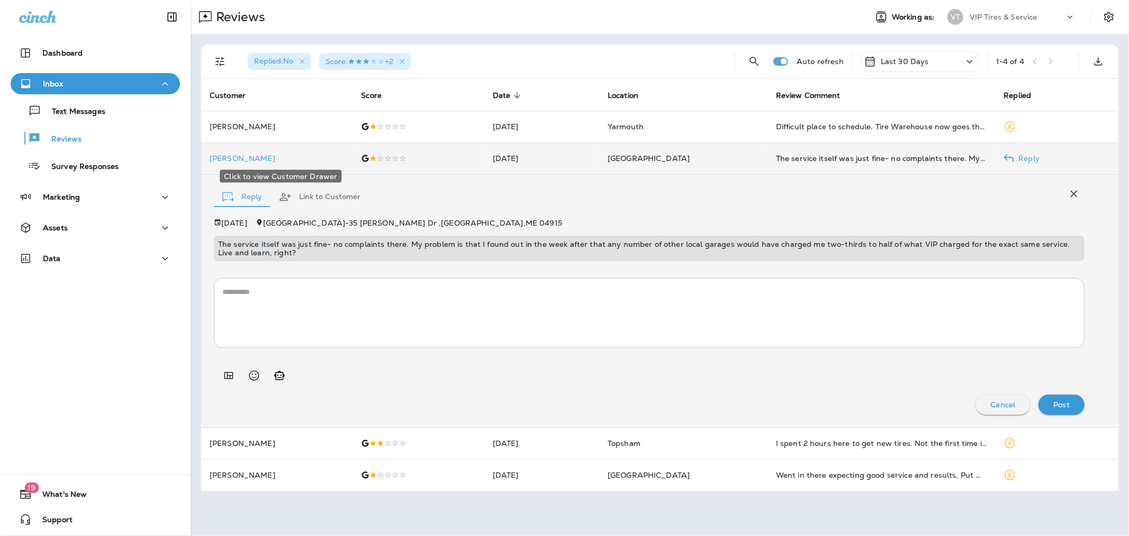
click at [284, 160] on p "[PERSON_NAME]" at bounding box center [277, 158] width 134 height 8
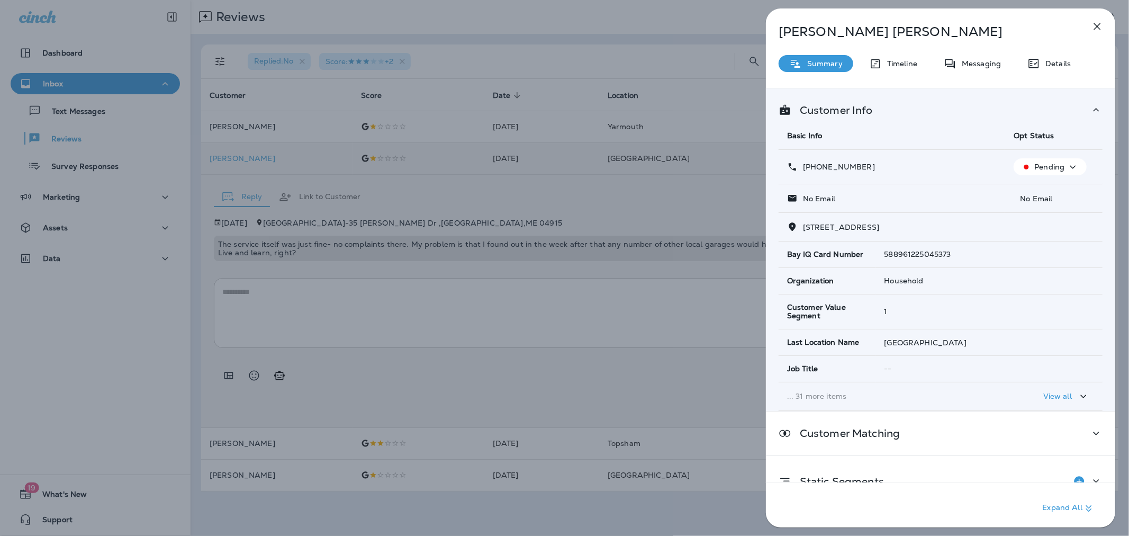
click at [654, 292] on div "Ann Saggese Summary Timeline Messaging Details Customer Info Basic Info Opt Sta…" at bounding box center [564, 268] width 1129 height 536
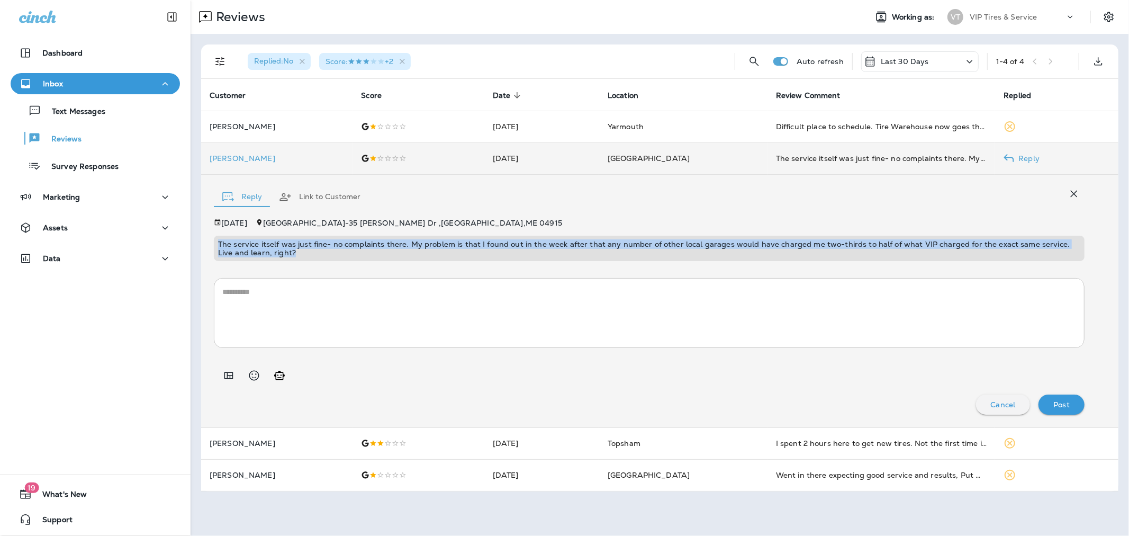
drag, startPoint x: 276, startPoint y: 251, endPoint x: 218, endPoint y: 240, distance: 59.8
click at [218, 240] on p "The service itself was just fine- no complaints there. My problem is that I fou…" at bounding box center [649, 248] width 863 height 17
copy p "The service itself was just fine- no complaints there. My problem is that I fou…"
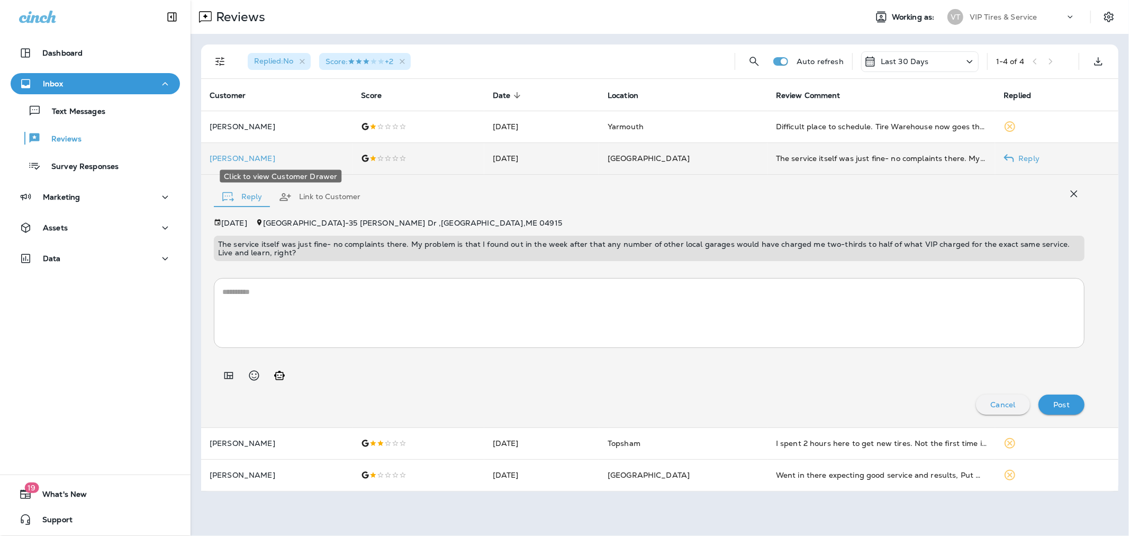
click at [243, 159] on p "[PERSON_NAME]" at bounding box center [277, 158] width 134 height 8
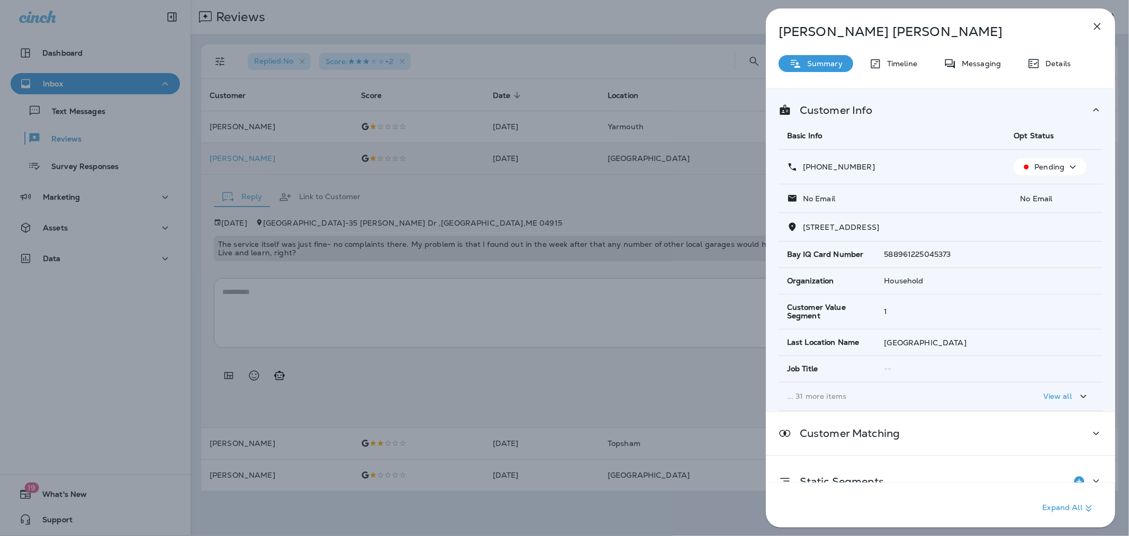
drag, startPoint x: 882, startPoint y: 167, endPoint x: 813, endPoint y: 167, distance: 68.8
click at [813, 167] on div "+1 (207) 322-0651" at bounding box center [892, 166] width 210 height 11
copy p "(207) 322-0651"
click at [857, 225] on span "4 W Waldo Rd Belfast, ME 04915" at bounding box center [841, 227] width 76 height 10
drag, startPoint x: 854, startPoint y: 228, endPoint x: 803, endPoint y: 226, distance: 50.9
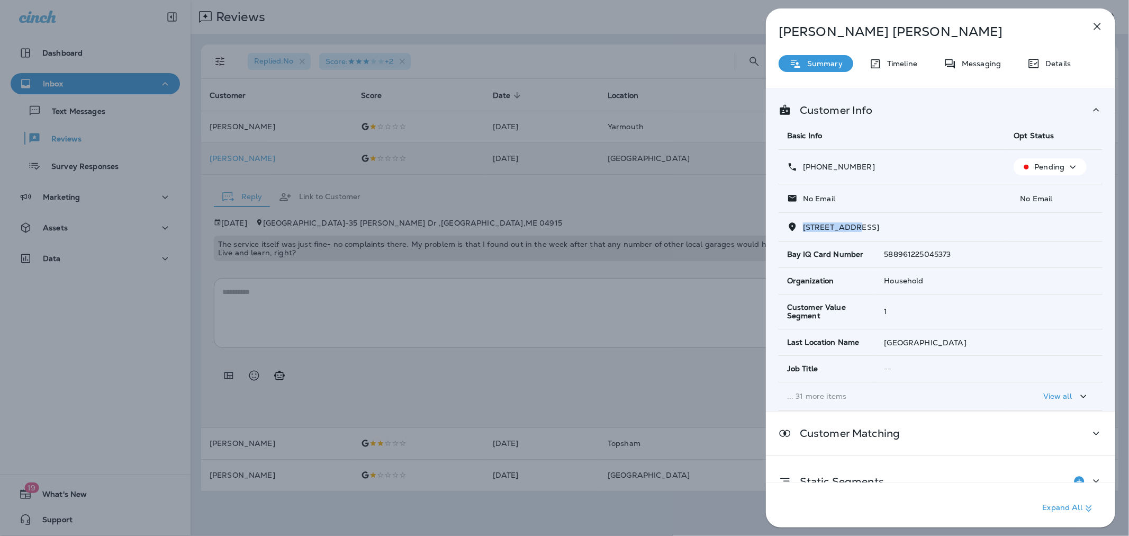
click at [803, 226] on span "4 W Waldo Rd Belfast, ME 04915" at bounding box center [841, 227] width 76 height 10
copy span "4 W Waldo Rd"
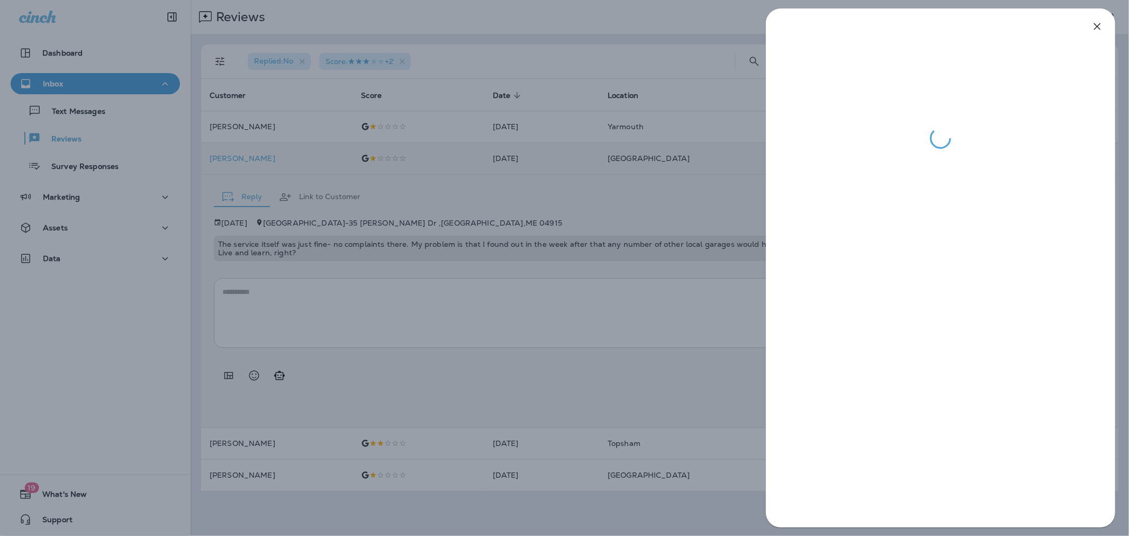
click at [495, 274] on div at bounding box center [564, 268] width 1129 height 536
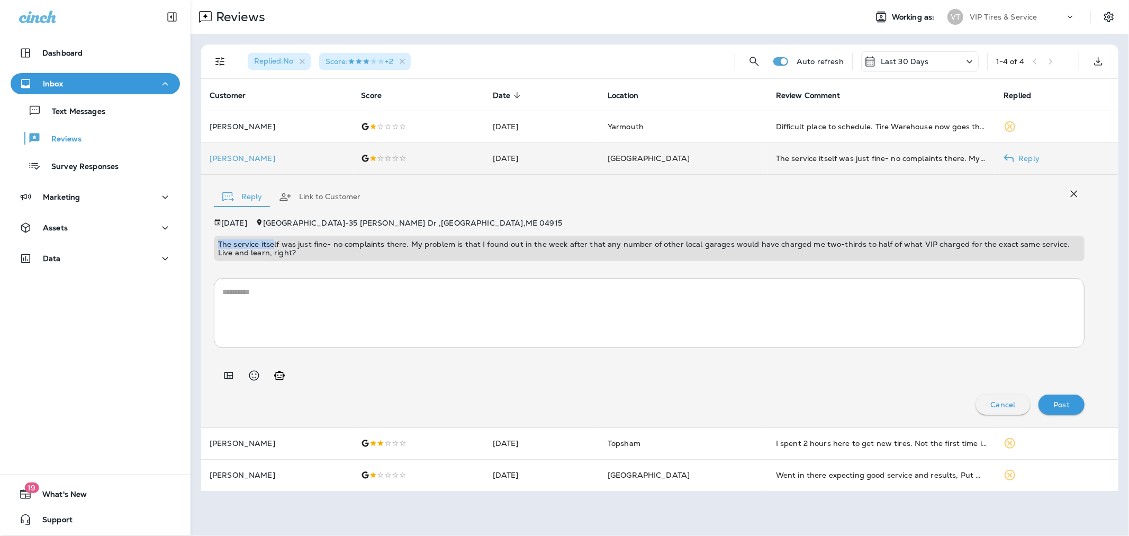
drag, startPoint x: 272, startPoint y: 247, endPoint x: 215, endPoint y: 239, distance: 57.2
click at [215, 239] on div "The service itself was just fine- no complaints there. My problem is that I fou…" at bounding box center [649, 248] width 871 height 25
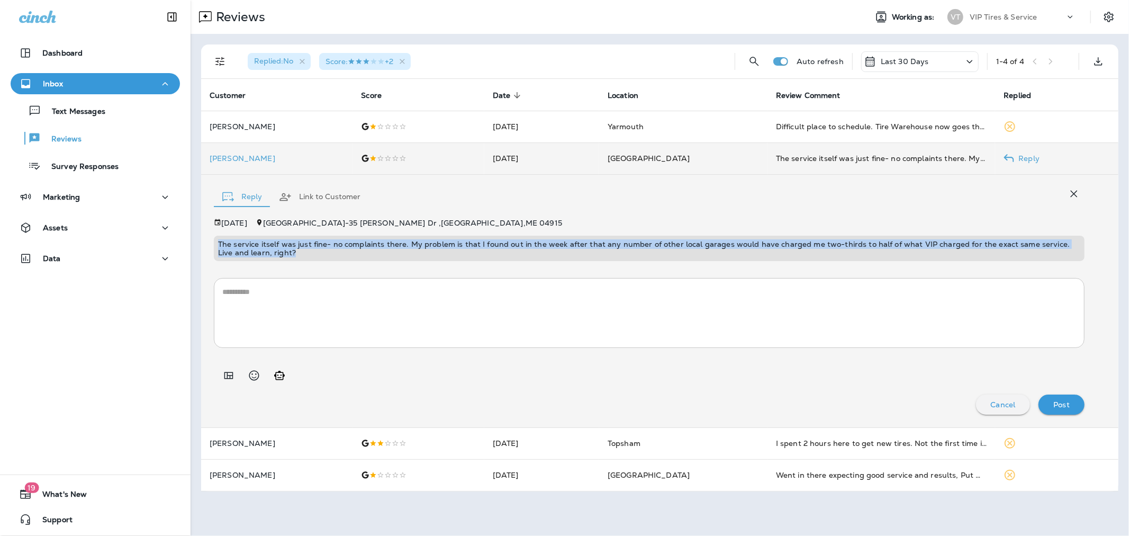
drag, startPoint x: 277, startPoint y: 252, endPoint x: 213, endPoint y: 242, distance: 64.3
click at [214, 242] on div "The service itself was just fine- no complaints there. My problem is that I fou…" at bounding box center [649, 248] width 871 height 25
copy p "The service itself was just fine- no complaints there. My problem is that I fou…"
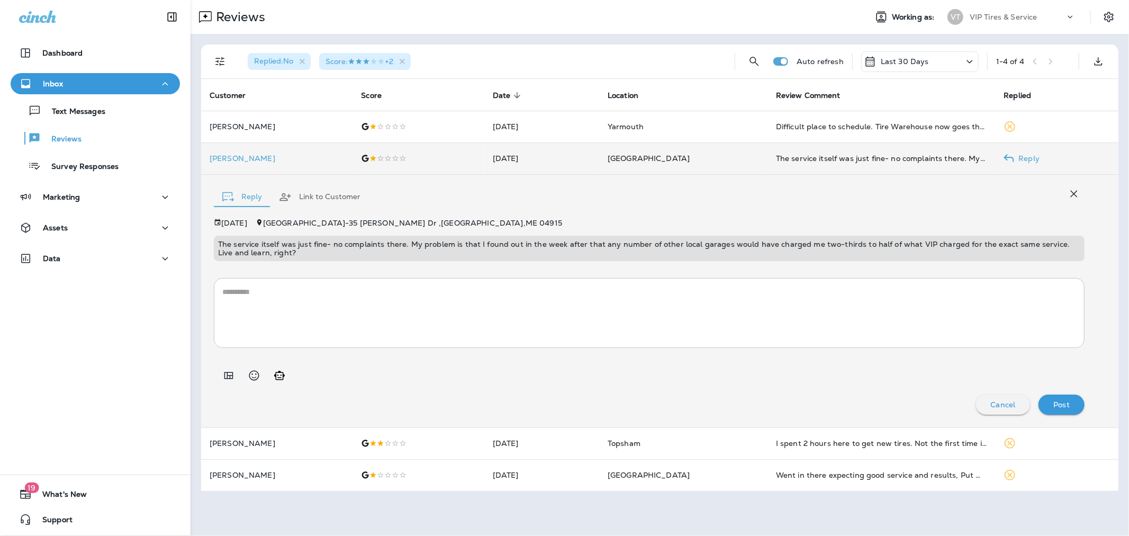
click at [625, 276] on div "* ​" at bounding box center [649, 309] width 871 height 78
click at [610, 310] on textarea at bounding box center [649, 312] width 854 height 53
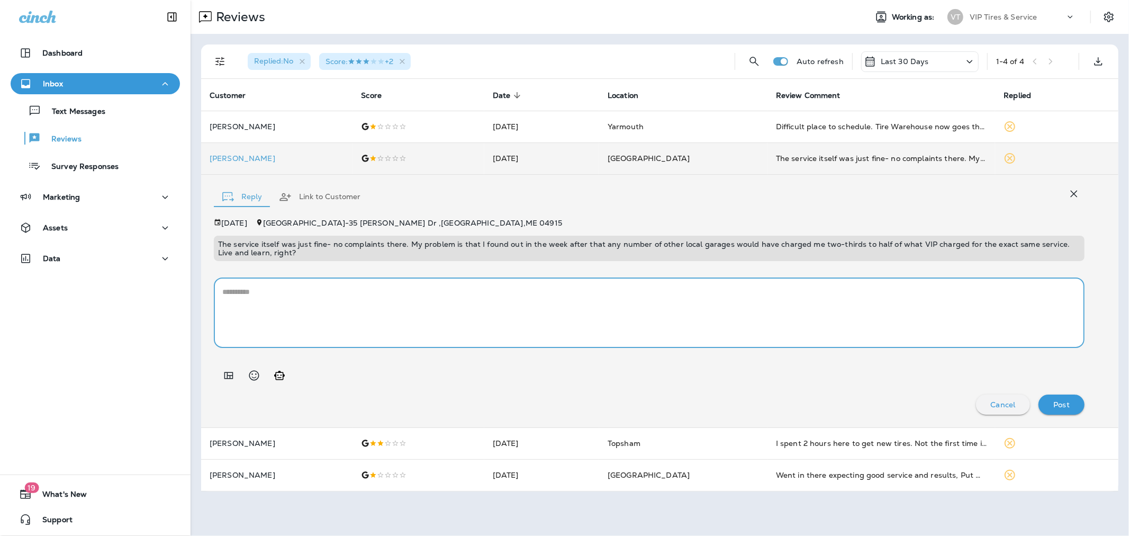
drag, startPoint x: 364, startPoint y: 320, endPoint x: 353, endPoint y: 308, distance: 16.5
click at [364, 319] on textarea at bounding box center [649, 312] width 854 height 53
paste textarea "**********"
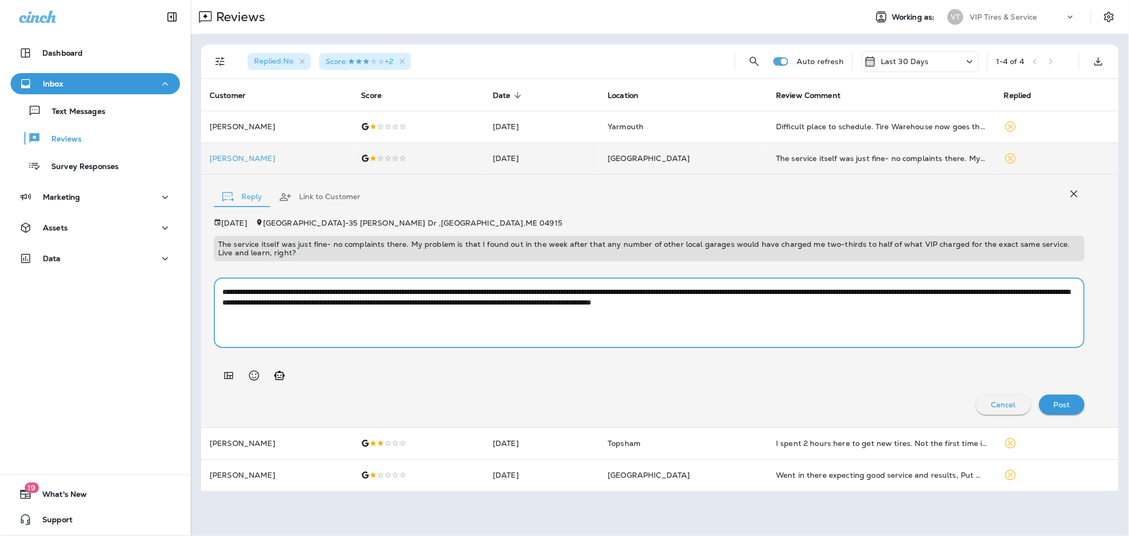
drag, startPoint x: 298, startPoint y: 290, endPoint x: 232, endPoint y: 291, distance: 65.7
click at [232, 291] on textarea "**********" at bounding box center [649, 312] width 854 height 53
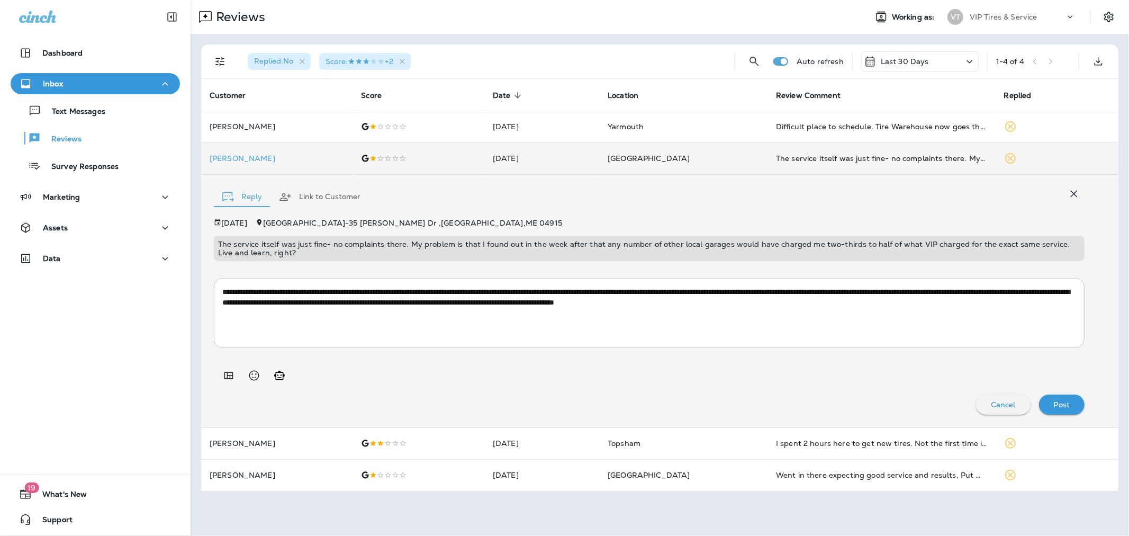
click at [327, 344] on div "**********" at bounding box center [649, 313] width 871 height 70
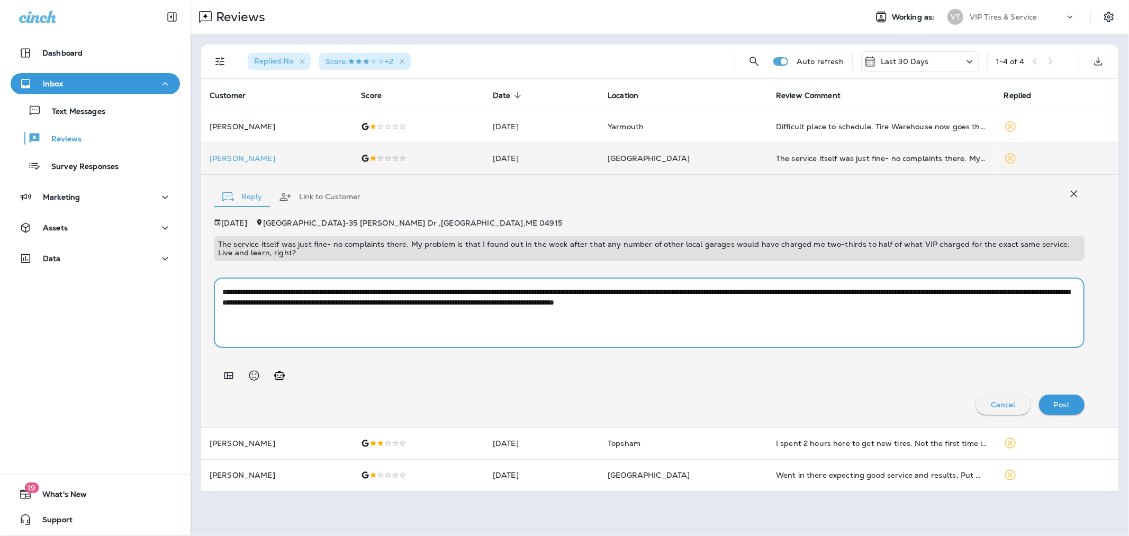
drag, startPoint x: 250, startPoint y: 292, endPoint x: 1264, endPoint y: 359, distance: 1015.7
click at [1129, 0] on html "Dashboard Inbox Text Messages Reviews Survey Responses Marketing Assets Data 19…" at bounding box center [564, 0] width 1129 height 0
paste textarea "**********"
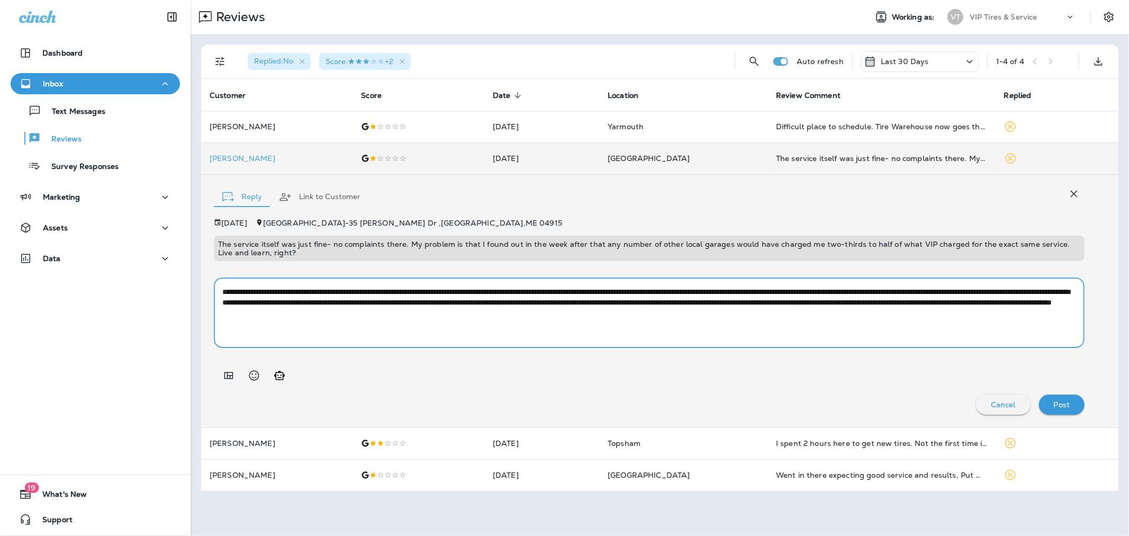
type textarea "**********"
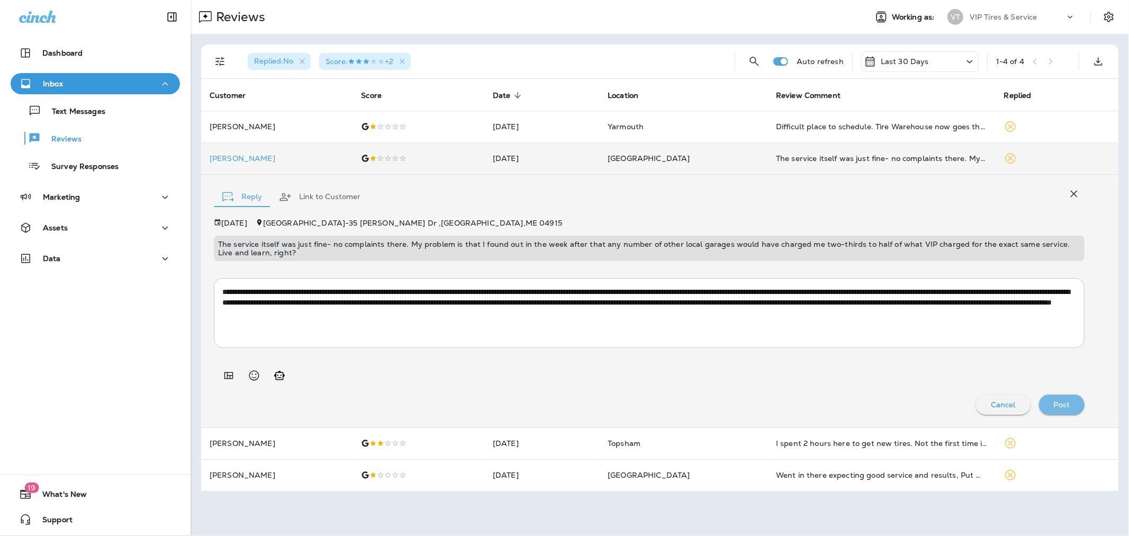
click at [1052, 400] on div "Post" at bounding box center [1062, 405] width 29 height 14
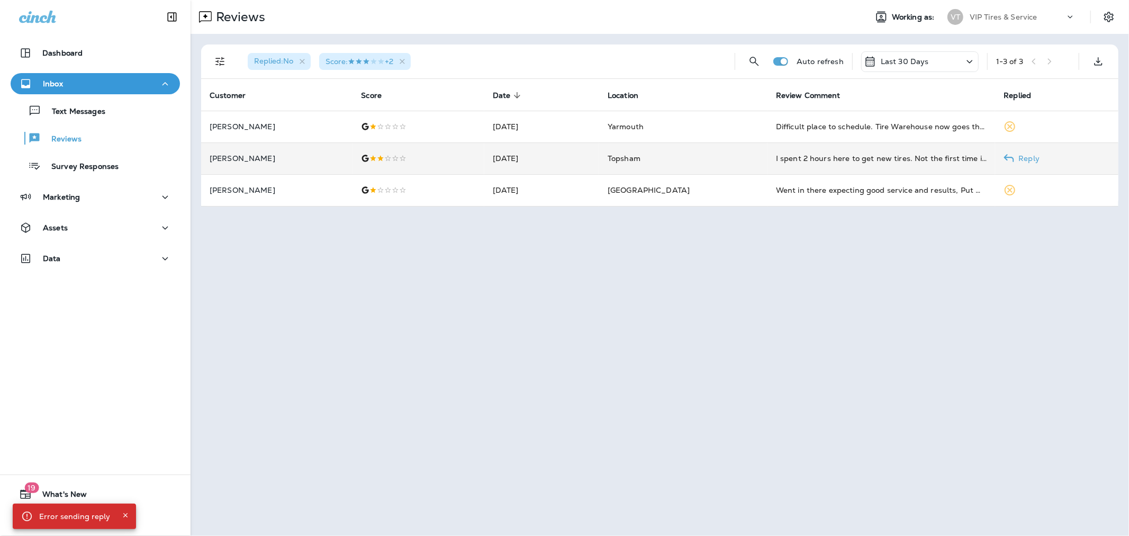
click at [320, 156] on p "[PERSON_NAME]" at bounding box center [277, 158] width 134 height 8
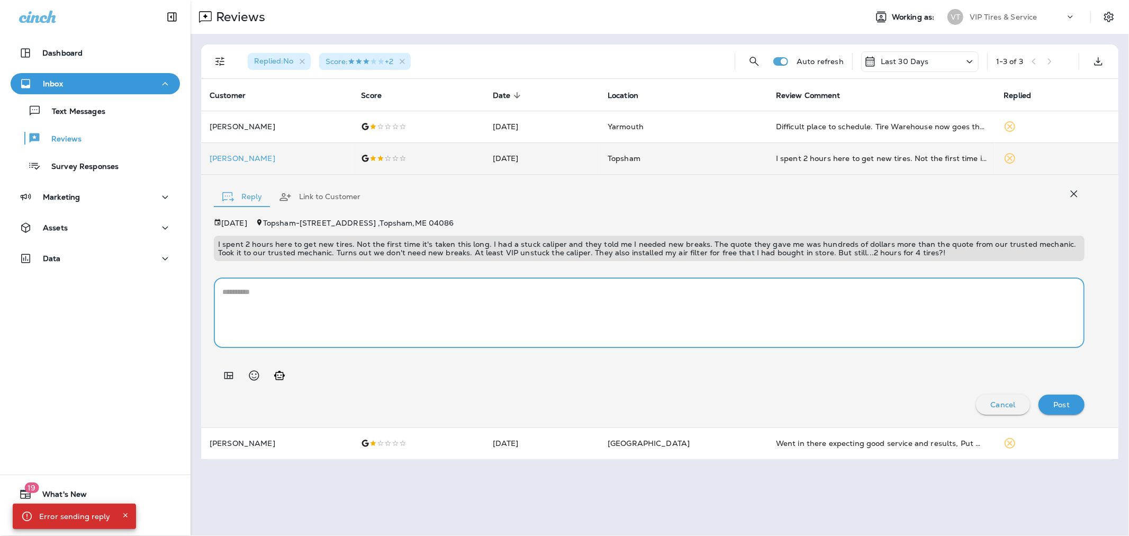
click at [319, 298] on textarea at bounding box center [649, 312] width 854 height 53
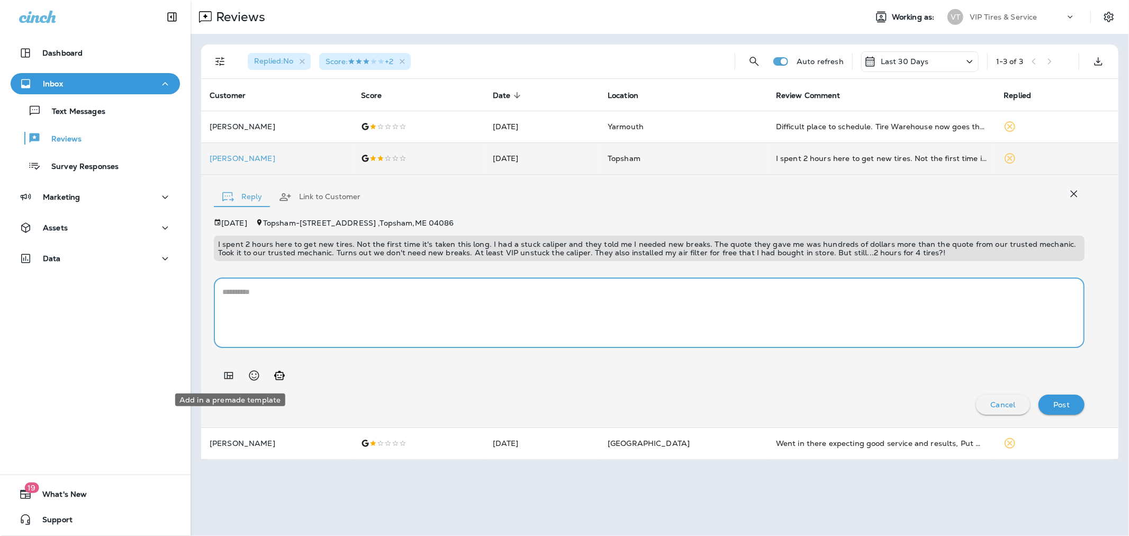
click at [231, 371] on icon "Add in a premade template" at bounding box center [228, 375] width 13 height 13
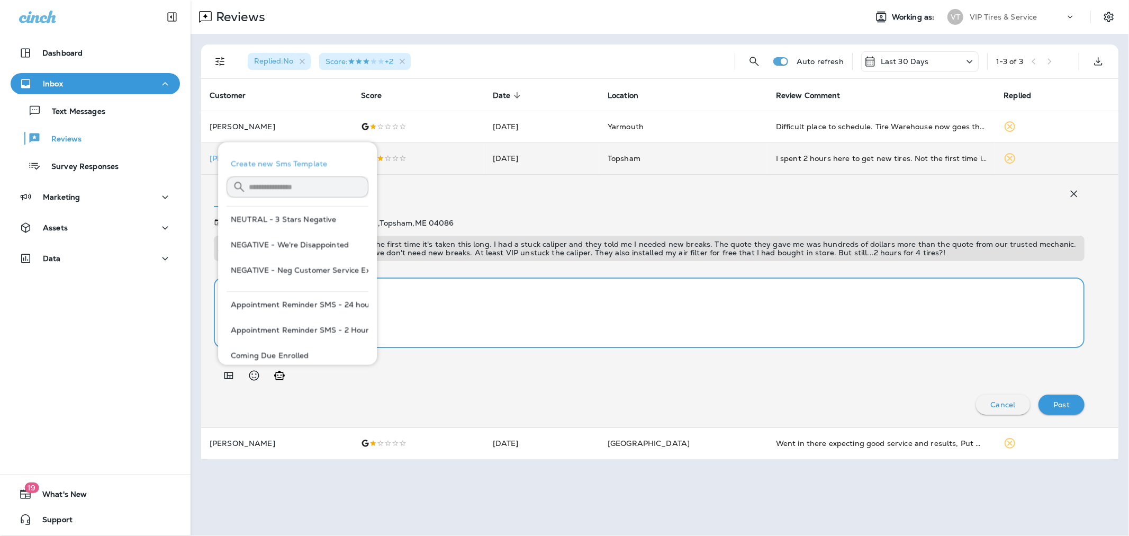
click at [479, 290] on textarea at bounding box center [649, 312] width 854 height 53
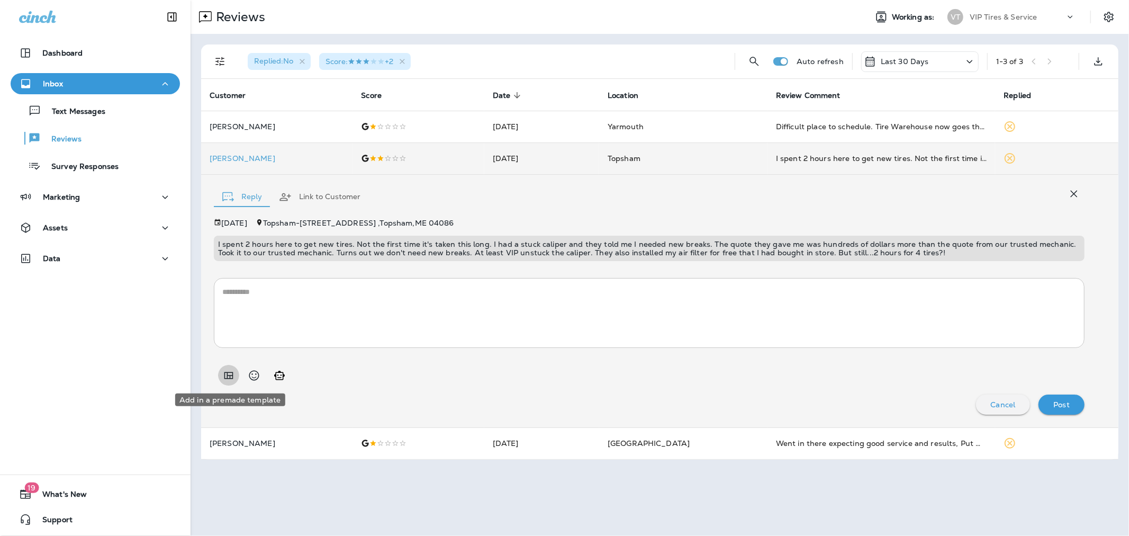
click at [229, 367] on button "Add in a premade template" at bounding box center [228, 375] width 21 height 21
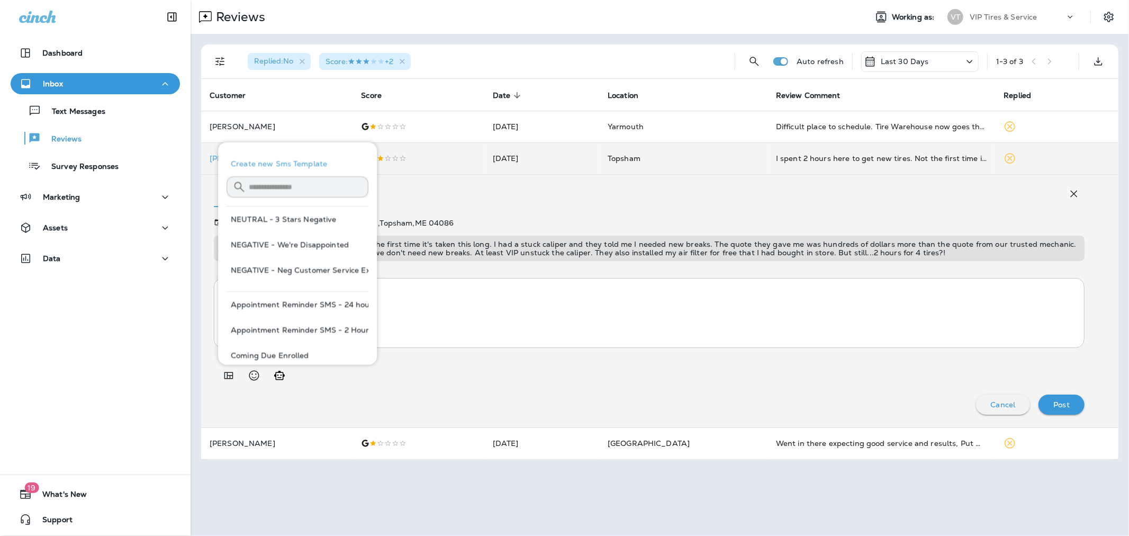
click at [323, 181] on input "text" at bounding box center [309, 187] width 120 height 28
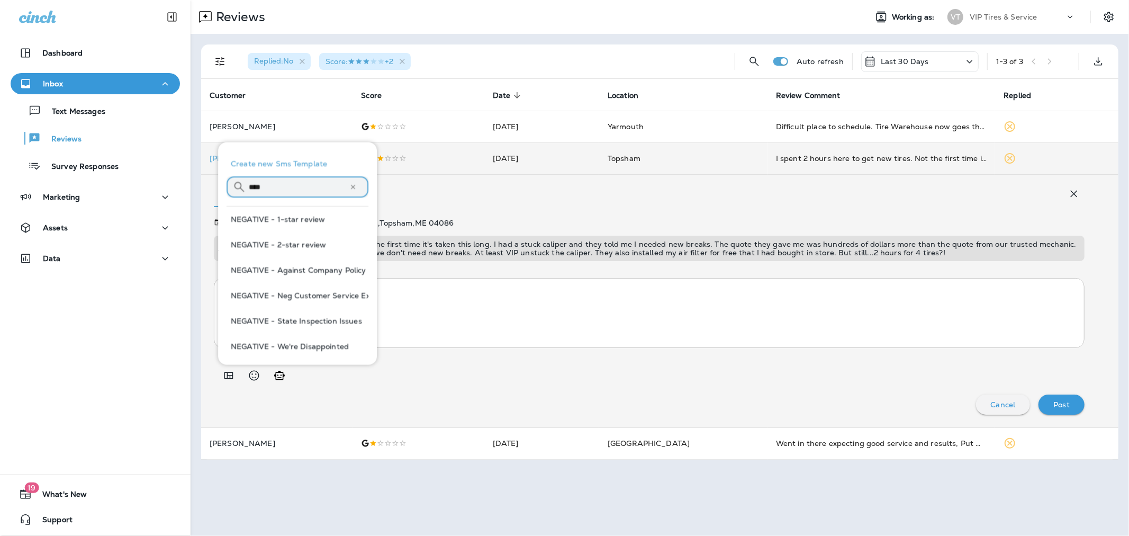
type input "****"
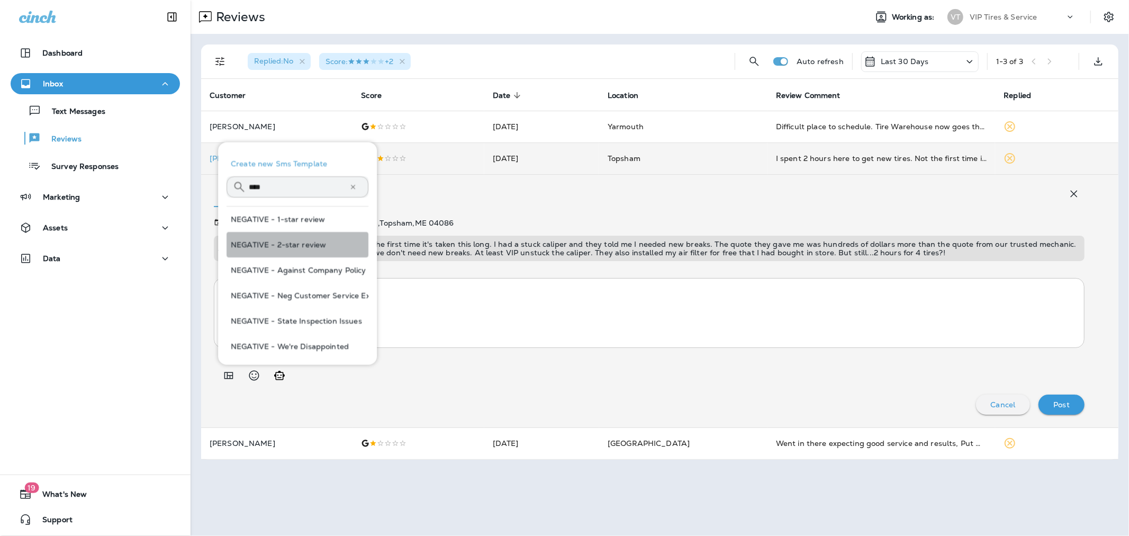
click at [332, 239] on button "NEGATIVE - 2-star review" at bounding box center [298, 244] width 142 height 25
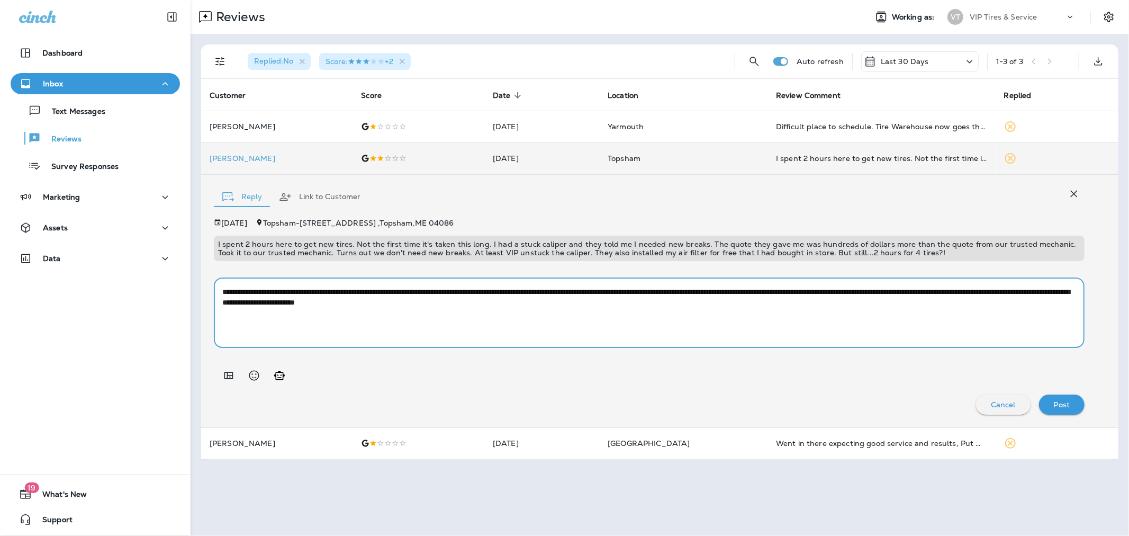
drag, startPoint x: 353, startPoint y: 304, endPoint x: 324, endPoint y: 304, distance: 29.7
click at [324, 304] on textarea "**********" at bounding box center [649, 312] width 854 height 53
type textarea "**********"
click at [229, 152] on td "[PERSON_NAME]" at bounding box center [276, 158] width 151 height 32
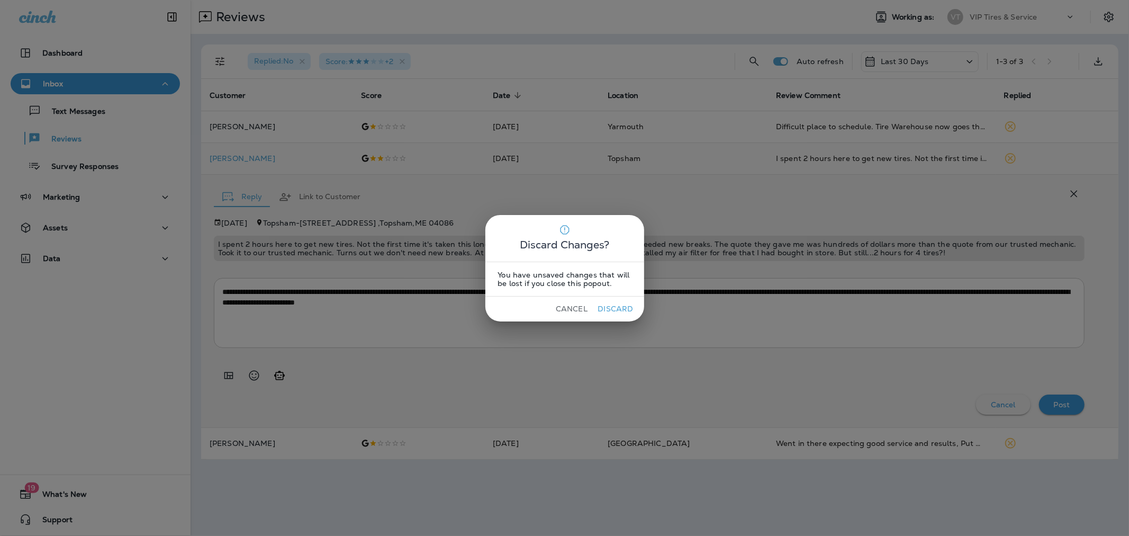
click at [567, 308] on button "Cancel" at bounding box center [572, 309] width 40 height 16
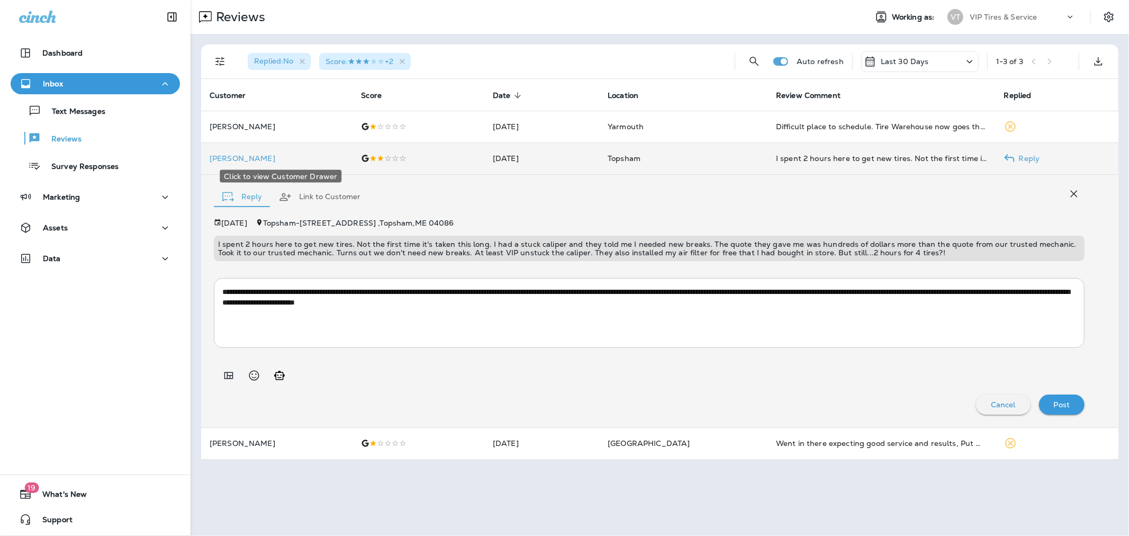
click at [231, 157] on p "[PERSON_NAME]" at bounding box center [277, 158] width 134 height 8
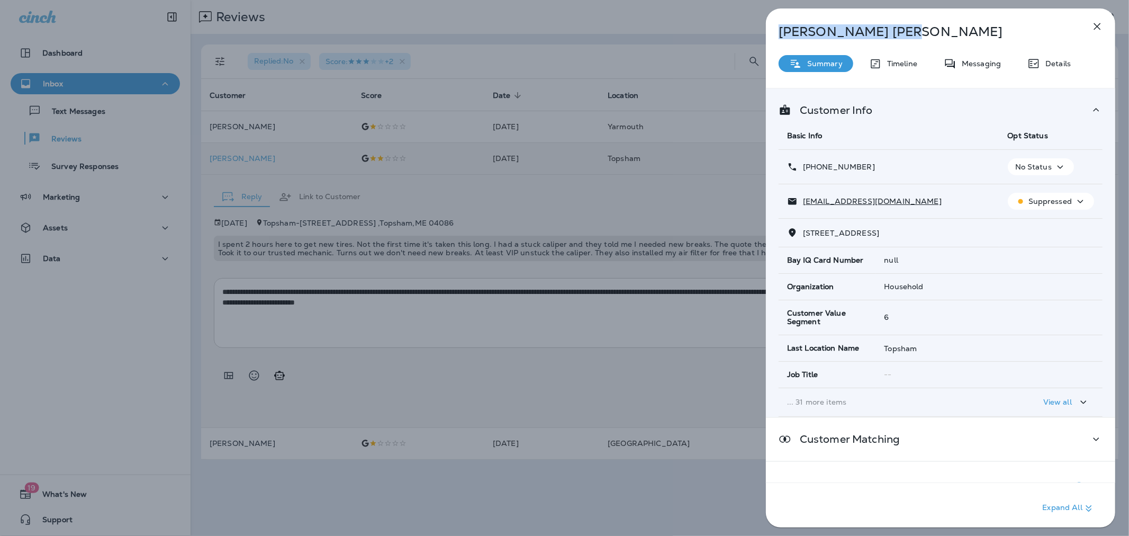
drag, startPoint x: 851, startPoint y: 29, endPoint x: 772, endPoint y: 25, distance: 79.0
click at [772, 25] on div "Sarah Geis" at bounding box center [923, 31] width 315 height 15
copy p "Sarah Geis"
drag, startPoint x: 876, startPoint y: 165, endPoint x: 812, endPoint y: 165, distance: 64.1
click at [812, 165] on div "+1 (207) 798-1886" at bounding box center [889, 166] width 204 height 11
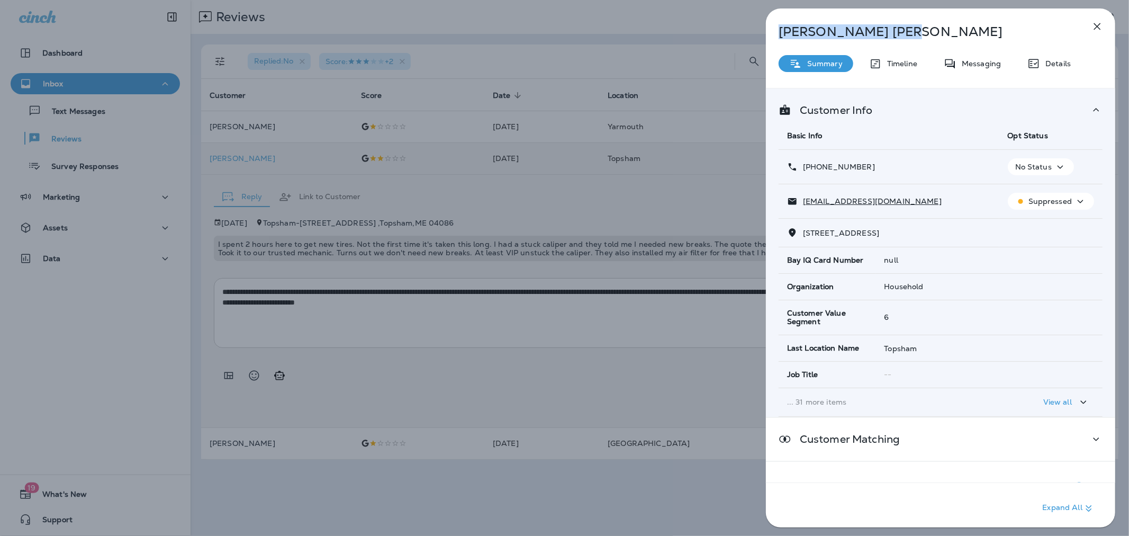
copy p "(207) 798-1886"
drag, startPoint x: 893, startPoint y: 207, endPoint x: 800, endPoint y: 203, distance: 93.3
click at [800, 203] on td "squinng@gmail.com" at bounding box center [889, 201] width 221 height 34
copy p "squinng@gmail.com"
drag, startPoint x: 805, startPoint y: 231, endPoint x: 911, endPoint y: 236, distance: 106.5
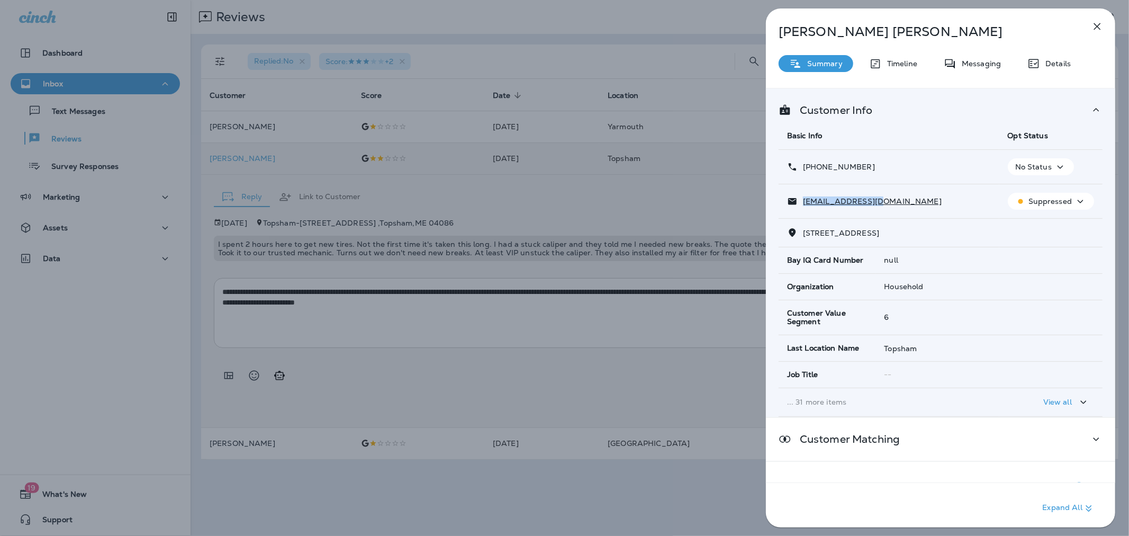
click at [880, 236] on span "40 Pork Point Rd Bowdoinham, ME 04008" at bounding box center [841, 233] width 76 height 10
copy span "40 Pork Point Rd Bowdoinham"
click at [468, 316] on div "Sarah Geis Summary Timeline Messaging Details Customer Info Basic Info Opt Stat…" at bounding box center [564, 268] width 1129 height 536
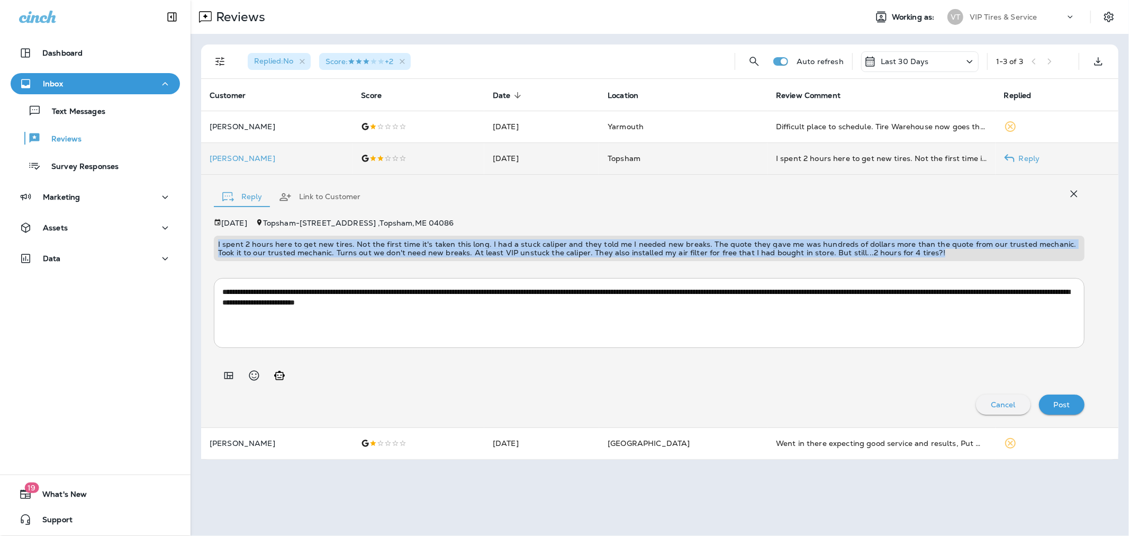
drag, startPoint x: 913, startPoint y: 253, endPoint x: 216, endPoint y: 246, distance: 697.9
click at [216, 246] on div "I spent 2 hours here to get new tires. Not the first time it's taken this long.…" at bounding box center [649, 248] width 871 height 25
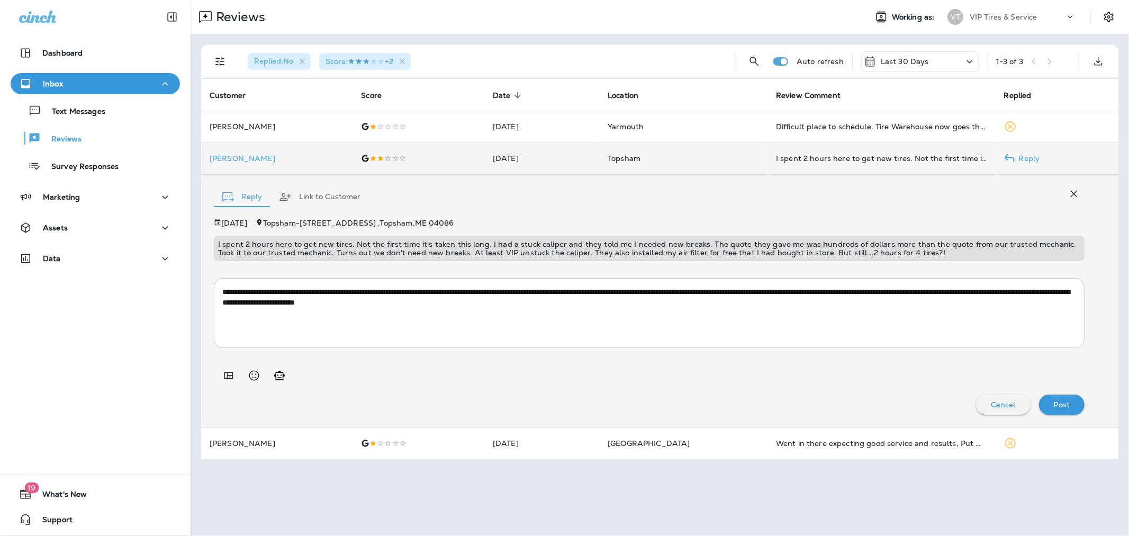
drag, startPoint x: 1061, startPoint y: 364, endPoint x: 1063, endPoint y: 370, distance: 5.7
click at [1061, 364] on div at bounding box center [649, 371] width 871 height 30
click at [1065, 401] on p "Post" at bounding box center [1062, 404] width 16 height 8
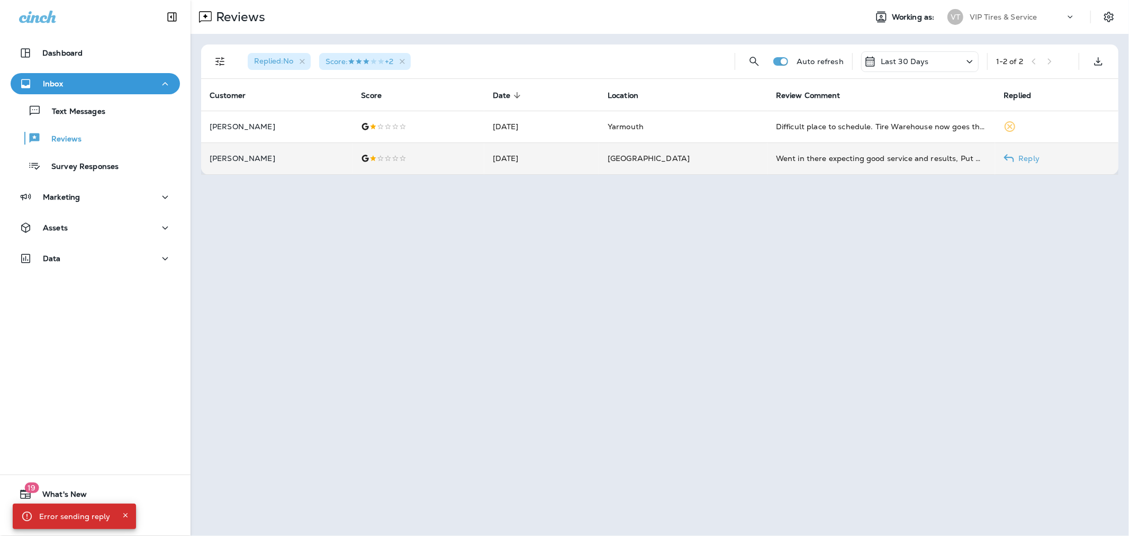
click at [324, 152] on td "[PERSON_NAME]" at bounding box center [276, 158] width 151 height 32
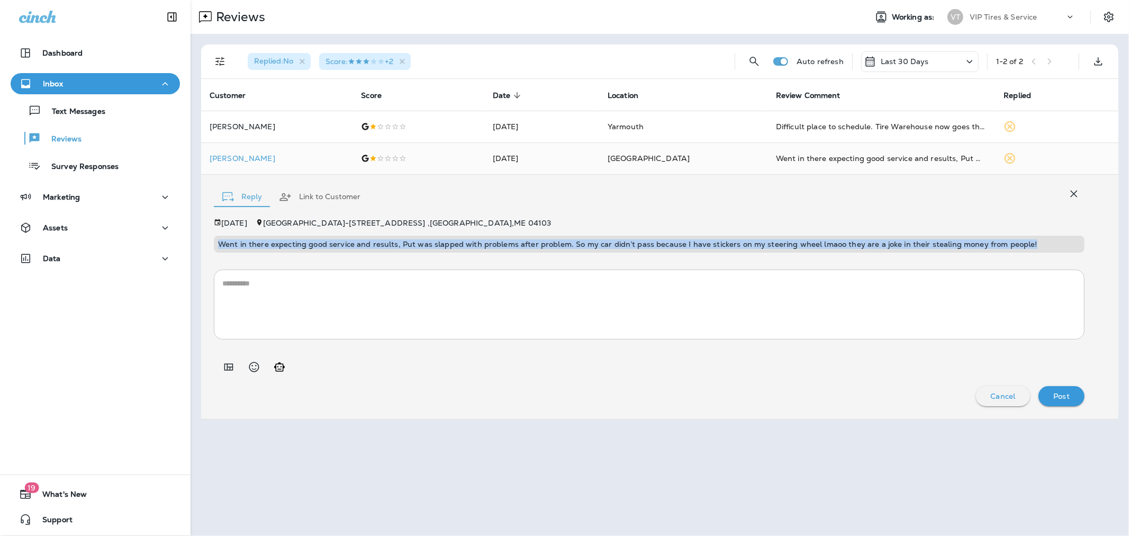
drag, startPoint x: 1057, startPoint y: 240, endPoint x: 218, endPoint y: 252, distance: 839.3
click at [218, 252] on div "Went in there expecting good service and results, Put was slapped with problems…" at bounding box center [649, 244] width 871 height 17
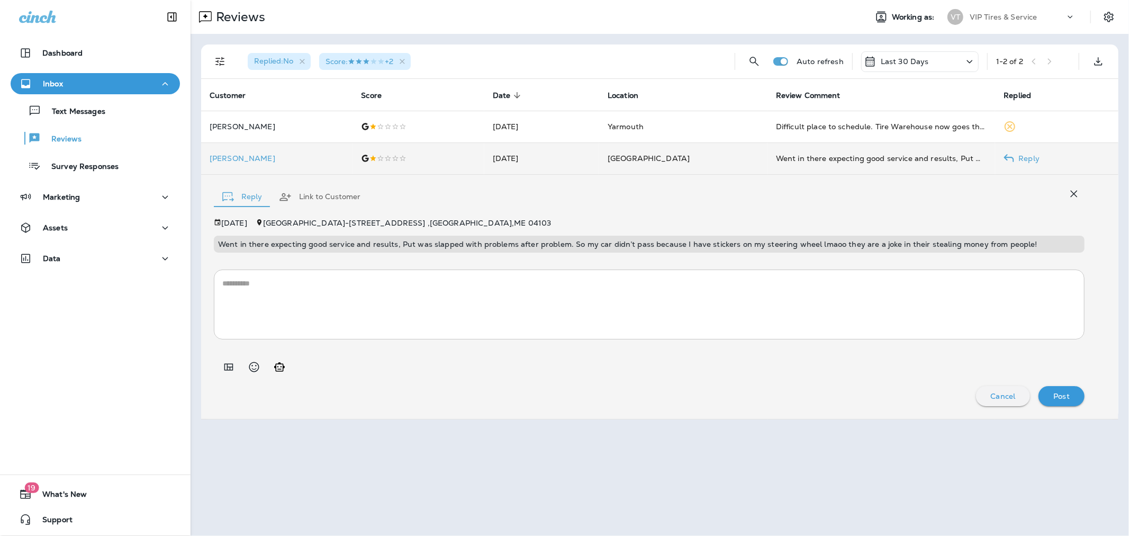
click at [253, 159] on p "[PERSON_NAME]" at bounding box center [277, 158] width 134 height 8
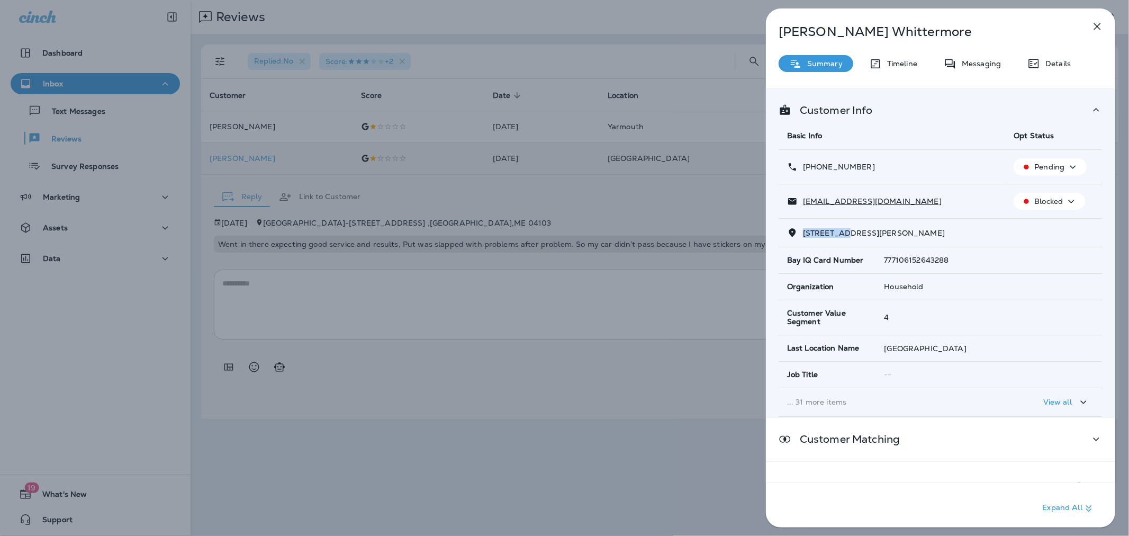
drag, startPoint x: 816, startPoint y: 227, endPoint x: 801, endPoint y: 226, distance: 15.9
click at [801, 226] on td "58 BOYD ST PORTLAND, ME 04101" at bounding box center [941, 233] width 324 height 29
drag, startPoint x: 871, startPoint y: 164, endPoint x: 813, endPoint y: 164, distance: 57.7
click at [813, 164] on div "+1 (207) 272-8135" at bounding box center [892, 166] width 210 height 11
drag, startPoint x: 932, startPoint y: 199, endPoint x: 800, endPoint y: 203, distance: 132.5
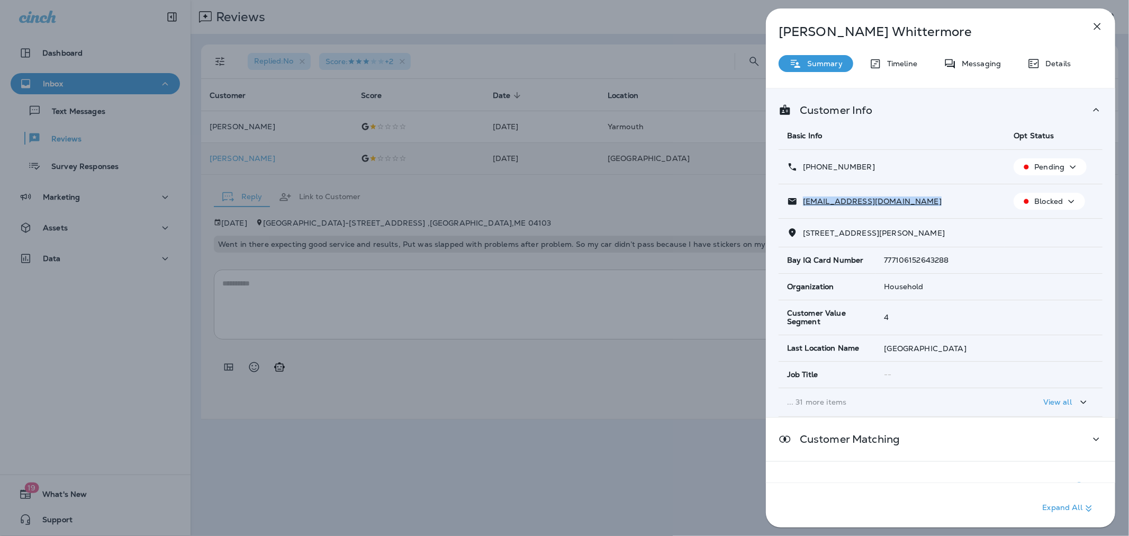
click at [800, 203] on div "ericawhittermore47@gmail.com" at bounding box center [892, 201] width 210 height 11
click at [497, 258] on div "Erica Whittermore Summary Timeline Messaging Details Customer Info Basic Info O…" at bounding box center [564, 268] width 1129 height 536
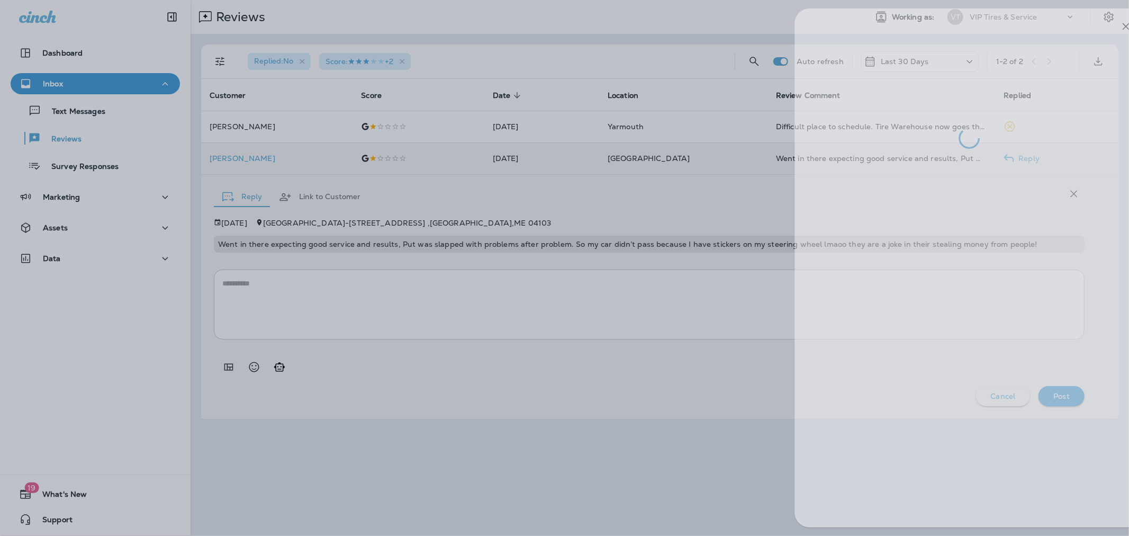
click at [363, 310] on div at bounding box center [593, 268] width 1129 height 536
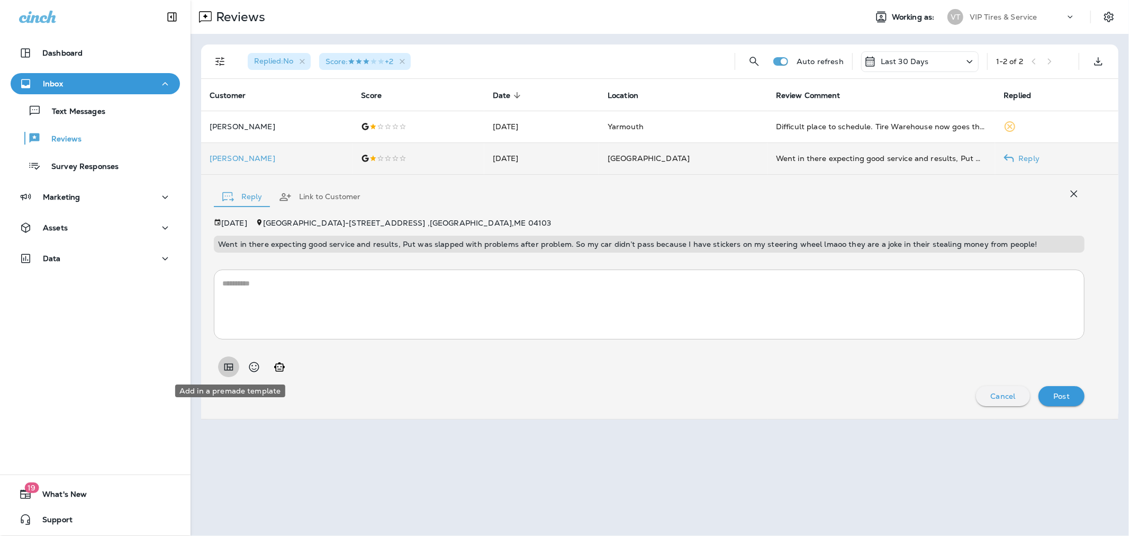
click at [223, 364] on icon "Add in a premade template" at bounding box center [228, 367] width 13 height 13
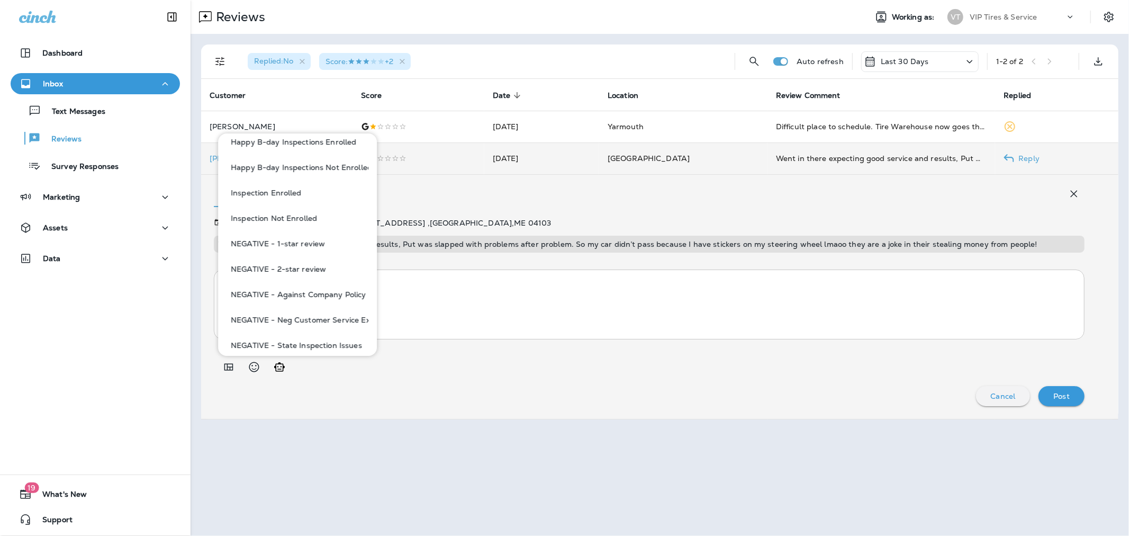
scroll to position [353, 0]
click at [286, 226] on button "NEGATIVE - 1-star review" at bounding box center [298, 222] width 142 height 25
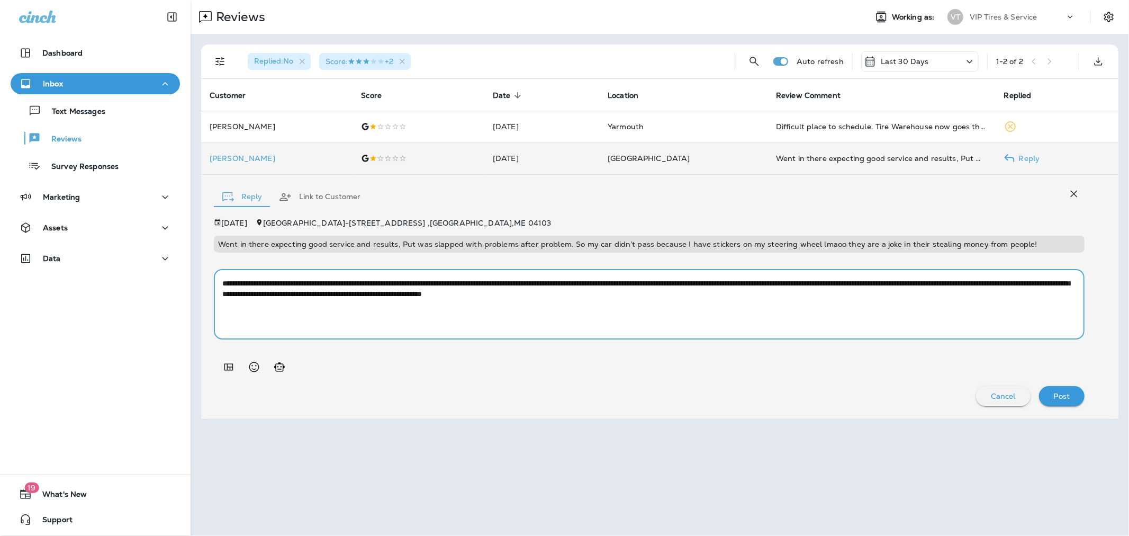
drag, startPoint x: 356, startPoint y: 290, endPoint x: 325, endPoint y: 290, distance: 31.2
click at [325, 290] on textarea "**********" at bounding box center [649, 304] width 854 height 53
type textarea "**********"
click at [1055, 396] on p "Post" at bounding box center [1062, 396] width 16 height 8
